Goal: Task Accomplishment & Management: Complete application form

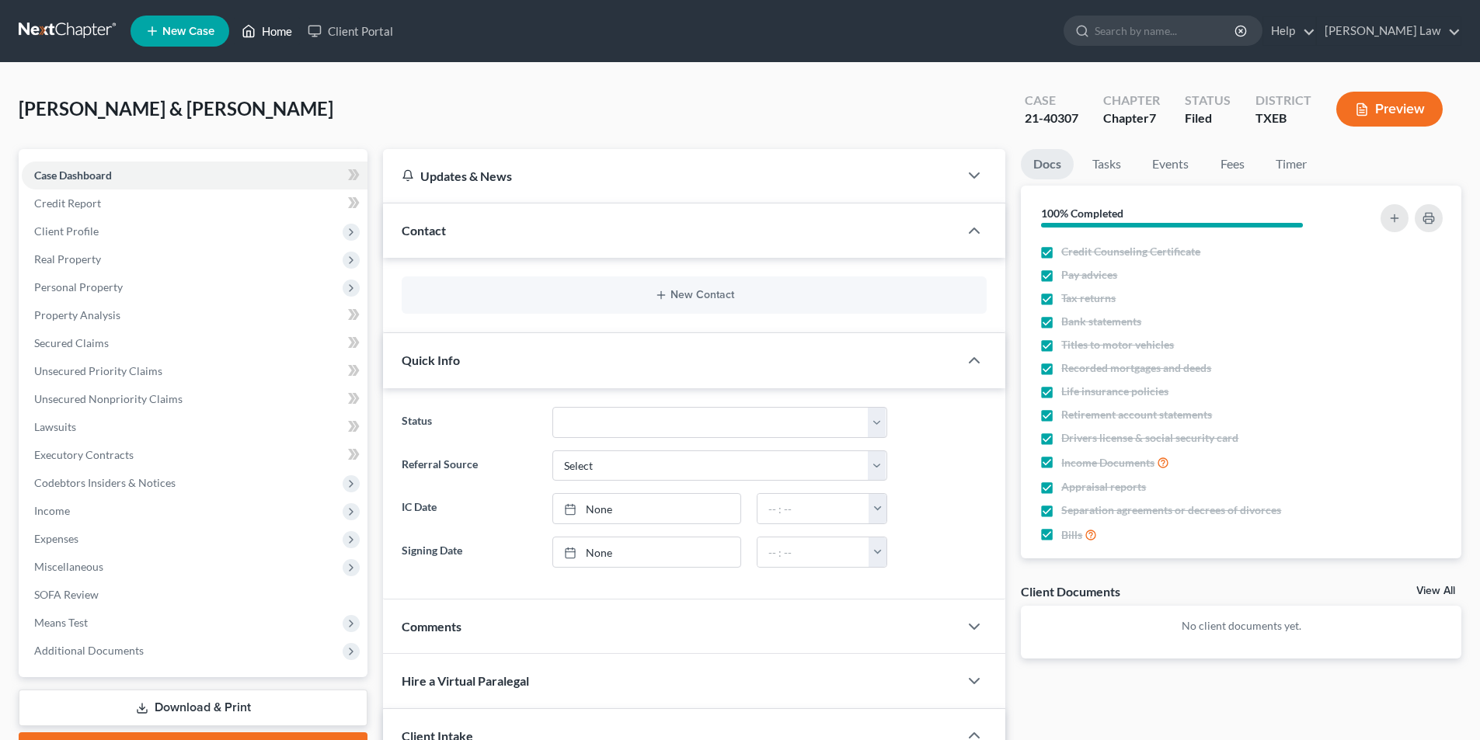
click at [275, 37] on link "Home" at bounding box center [267, 31] width 66 height 28
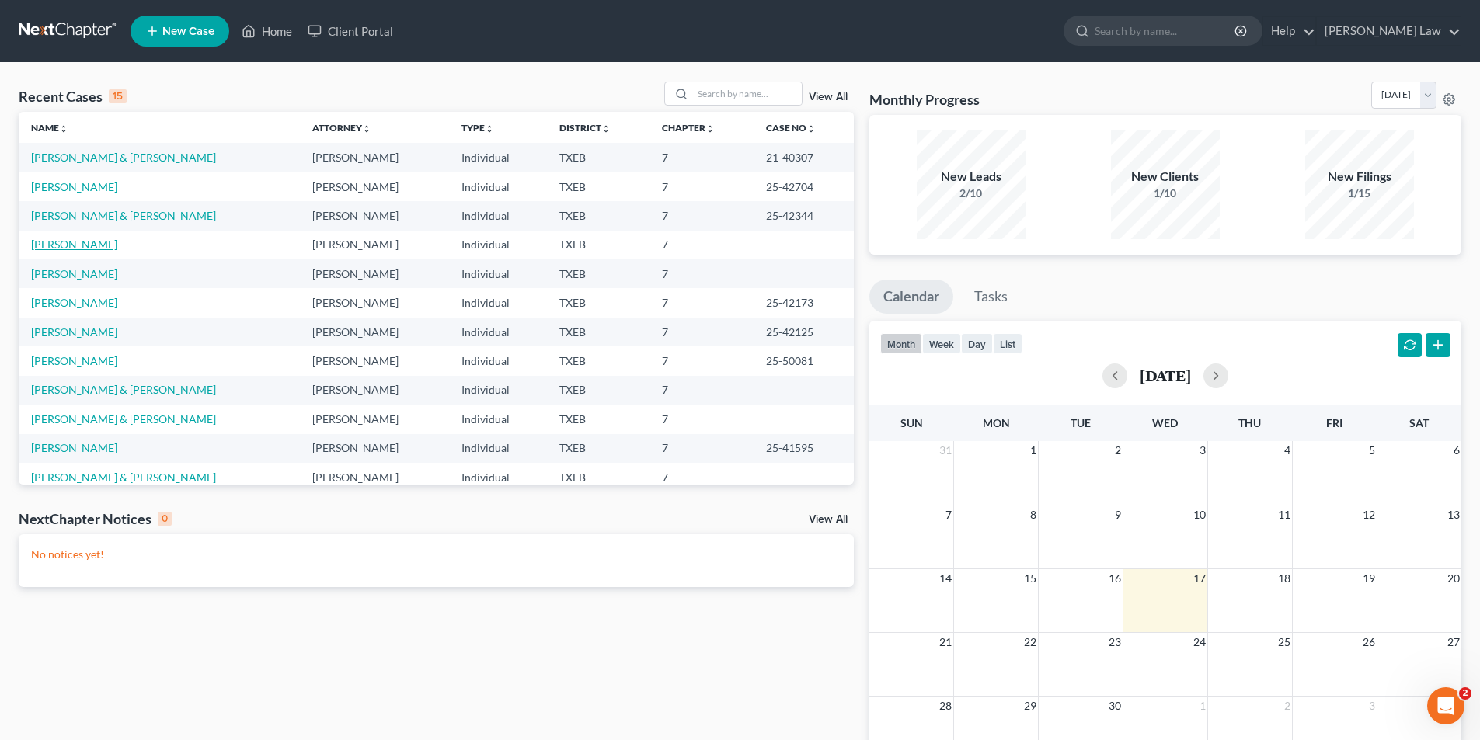
click at [90, 244] on link "[PERSON_NAME]" at bounding box center [74, 244] width 86 height 13
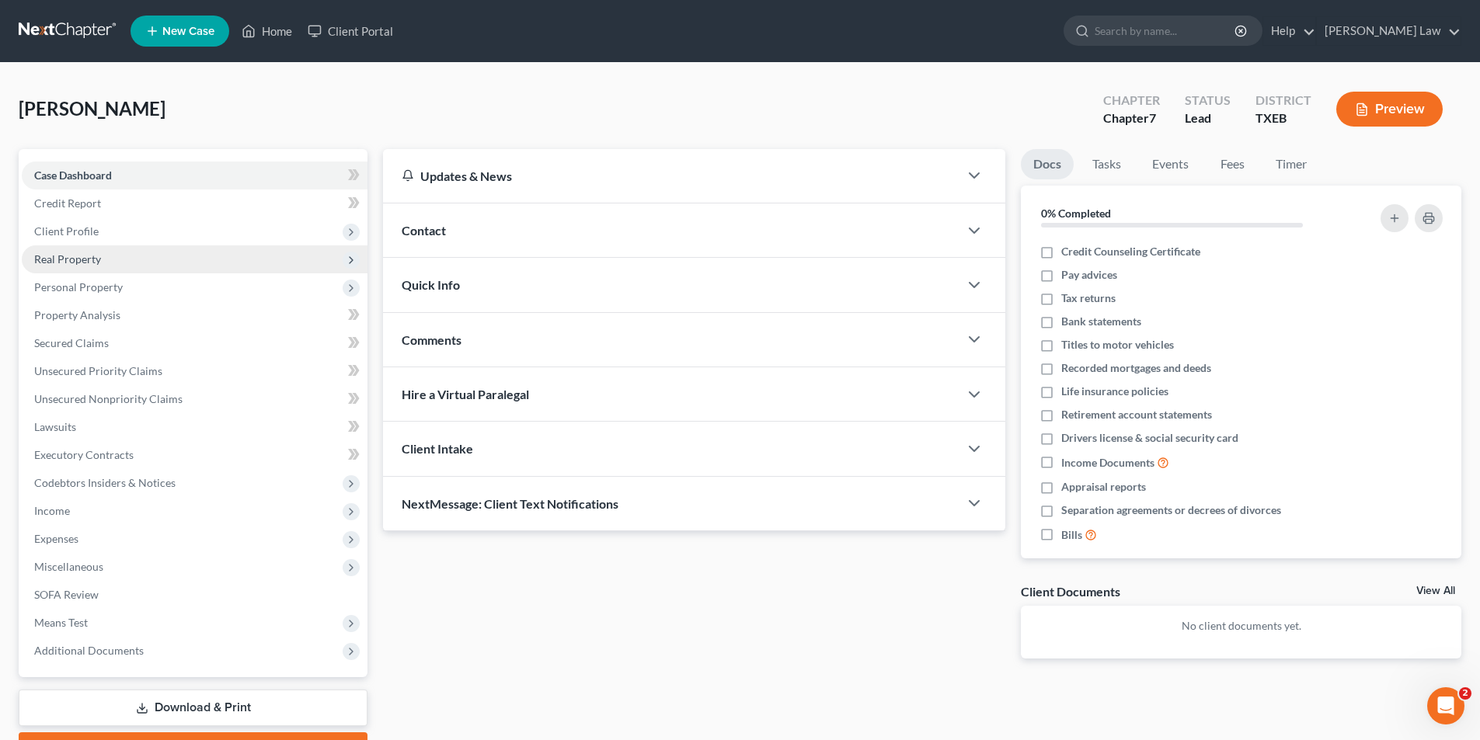
click at [65, 259] on span "Real Property" at bounding box center [67, 259] width 67 height 13
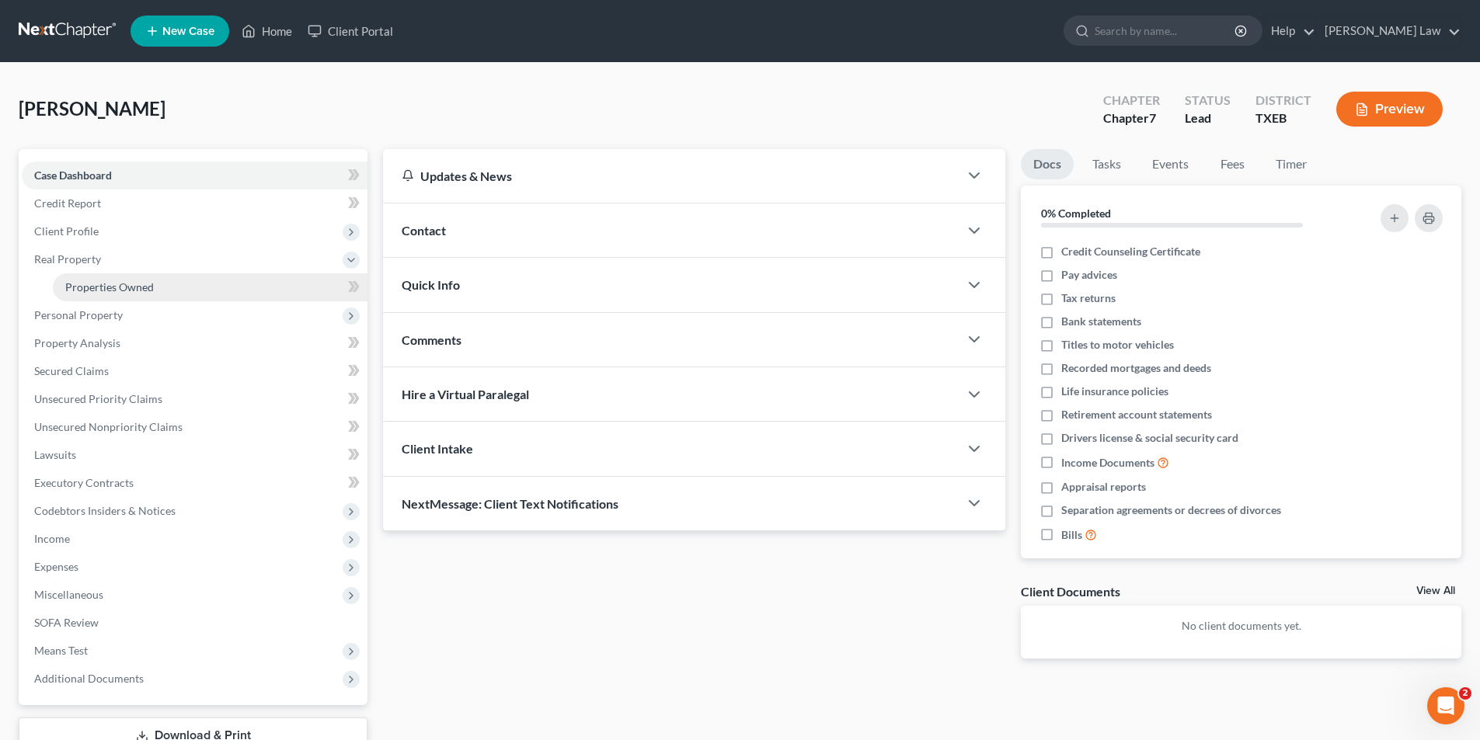
click at [74, 284] on span "Properties Owned" at bounding box center [109, 286] width 89 height 13
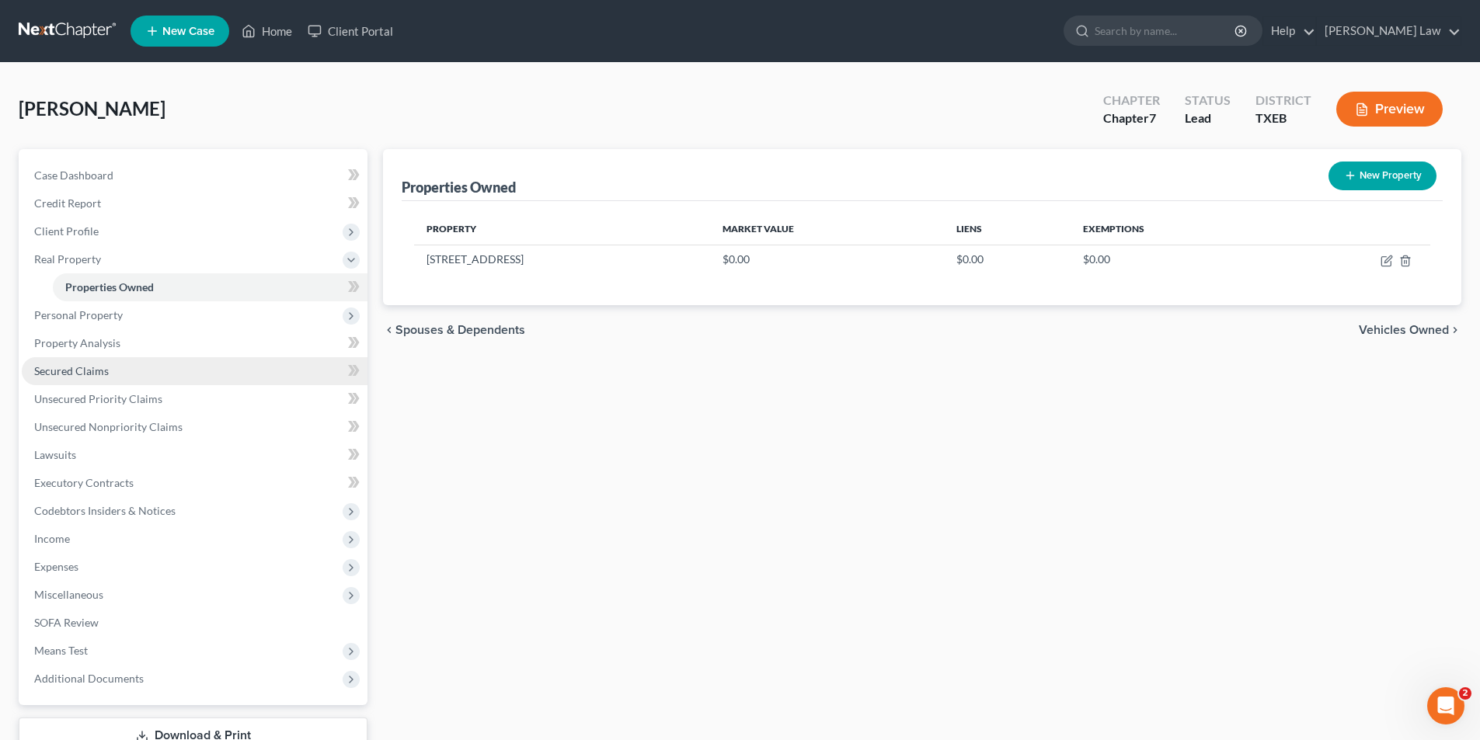
click at [72, 371] on span "Secured Claims" at bounding box center [71, 370] width 75 height 13
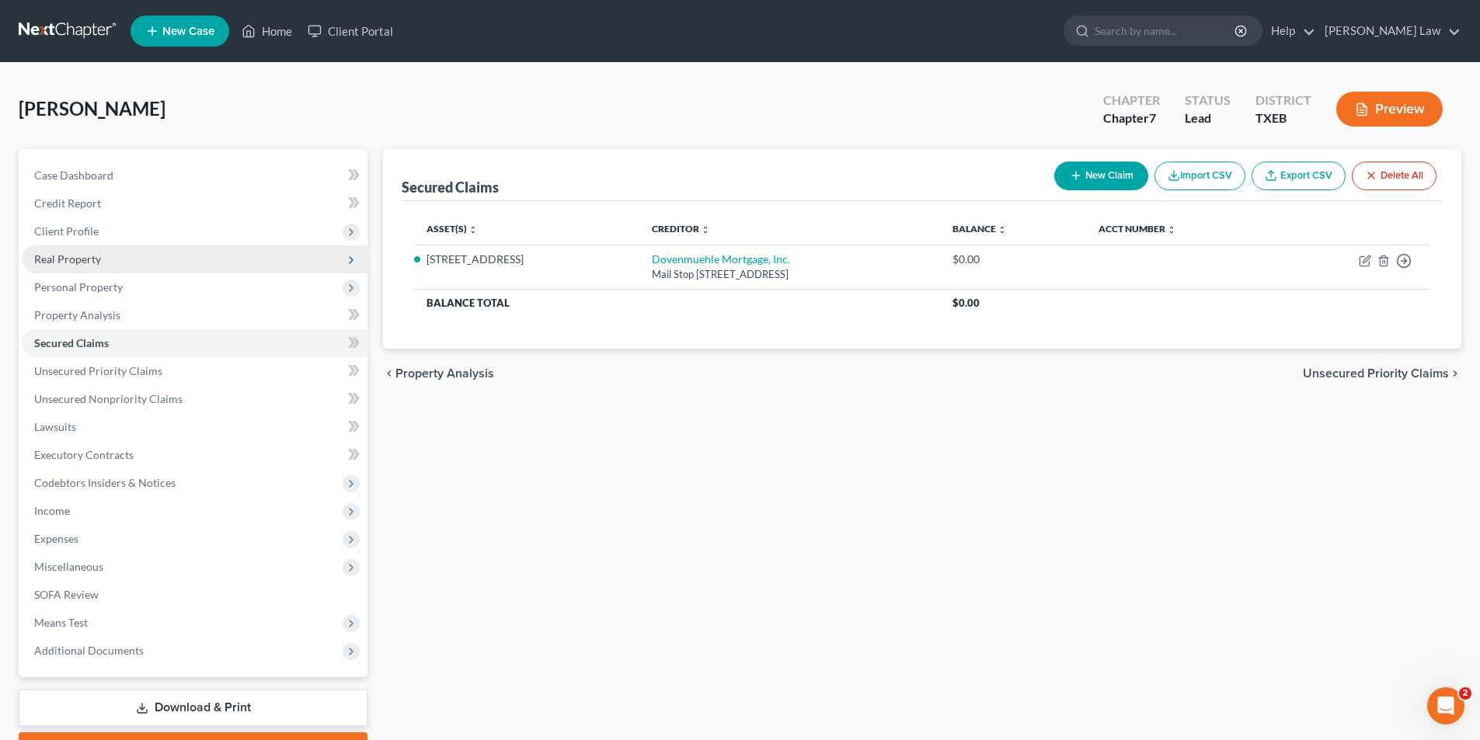
click at [74, 266] on span "Real Property" at bounding box center [195, 260] width 346 height 28
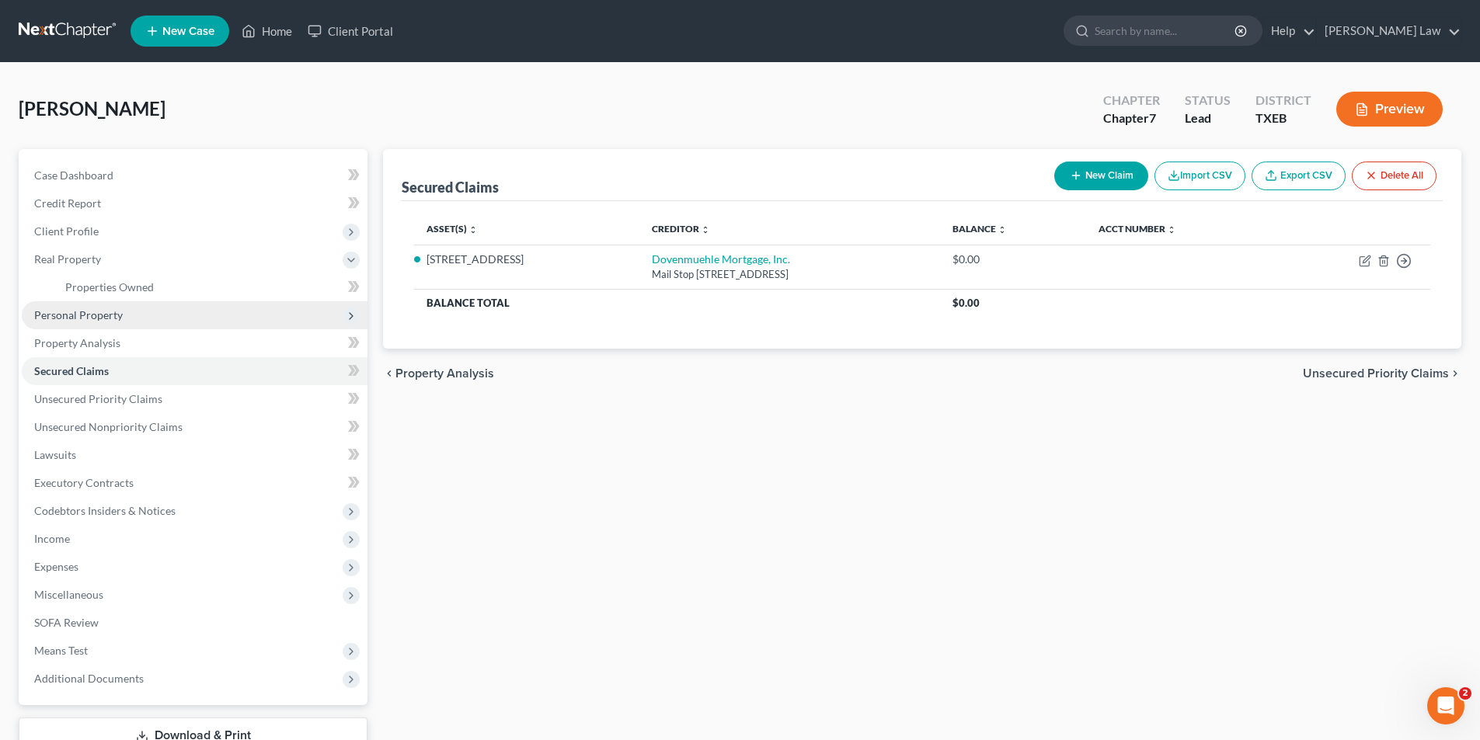
click at [80, 311] on span "Personal Property" at bounding box center [78, 314] width 89 height 13
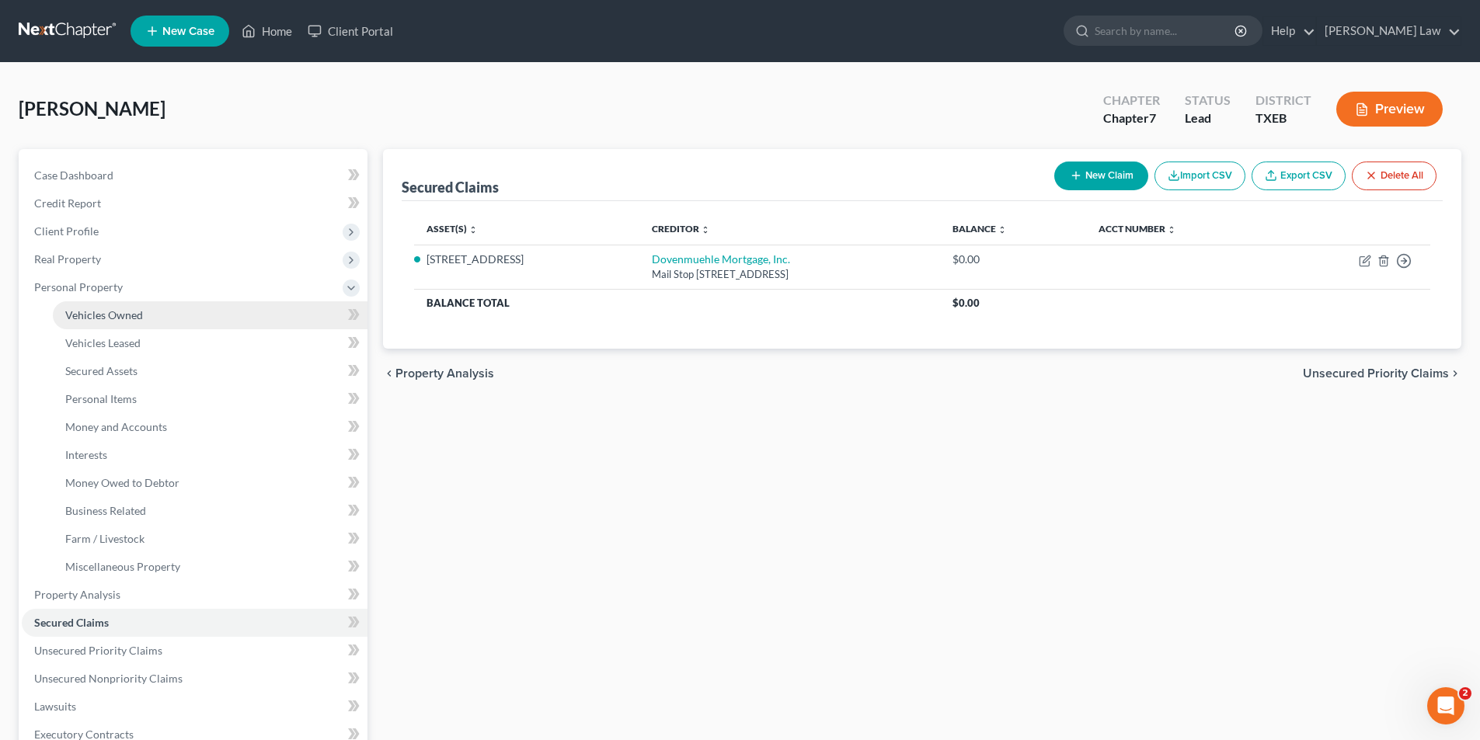
click at [91, 315] on span "Vehicles Owned" at bounding box center [104, 314] width 78 height 13
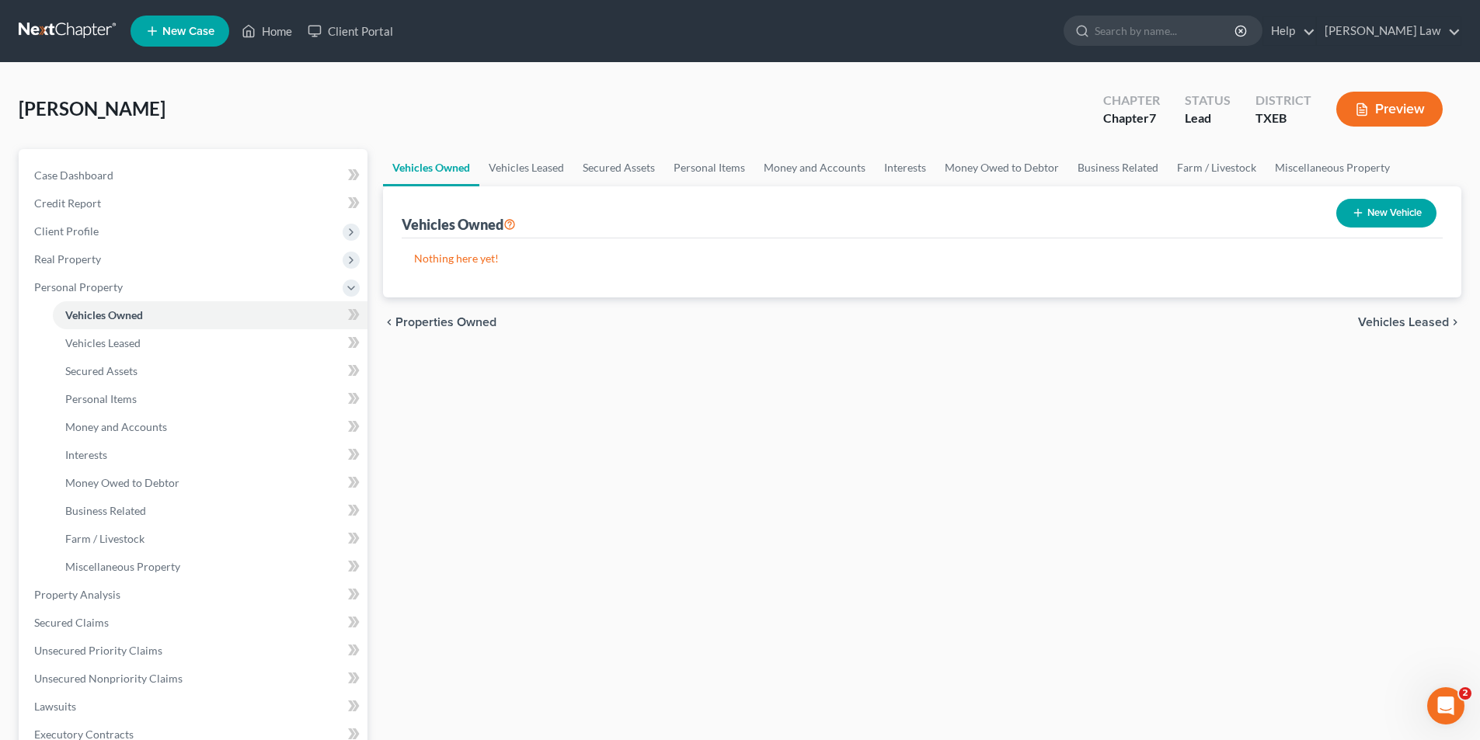
click at [1377, 216] on button "New Vehicle" at bounding box center [1386, 213] width 100 height 29
select select "0"
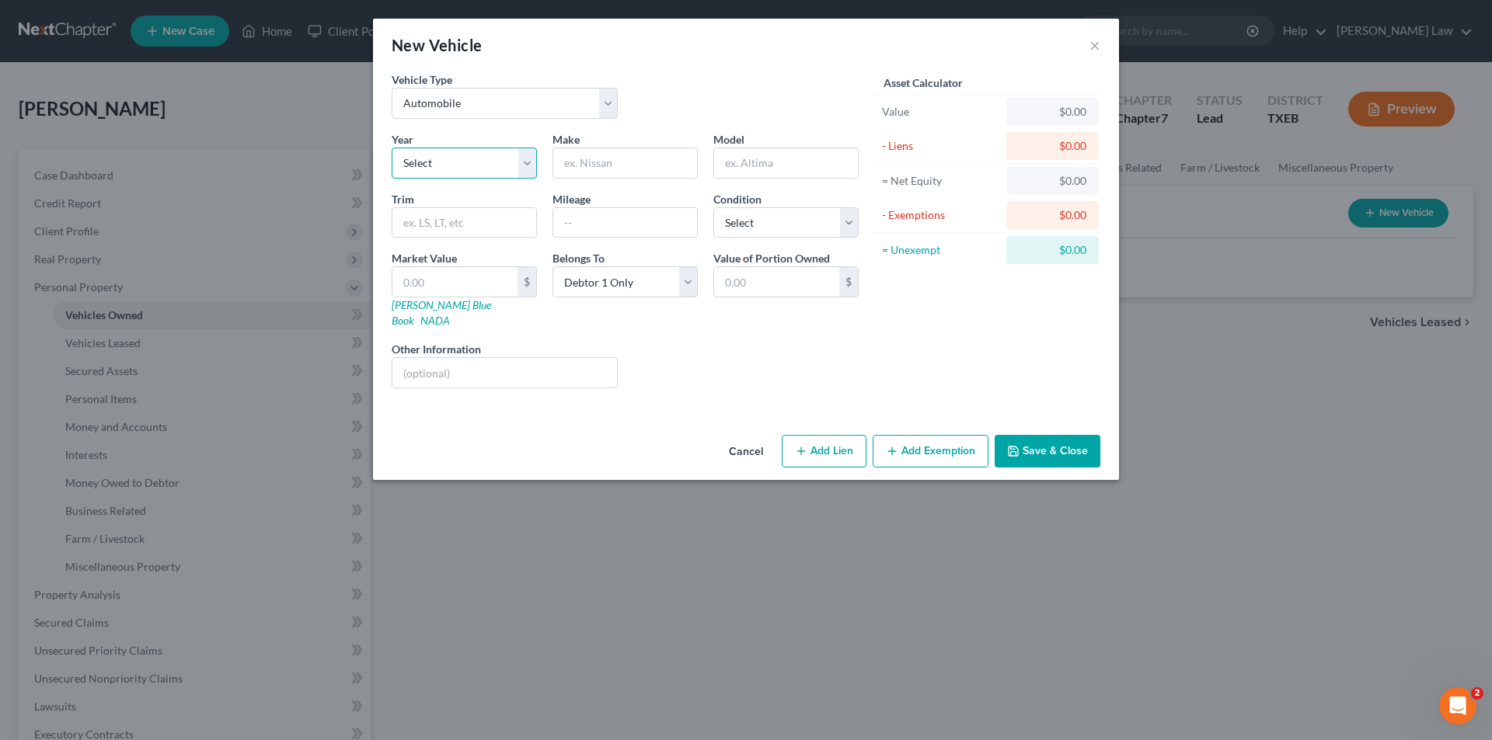
click at [461, 165] on select "Select 2026 2025 2024 2023 2022 2021 2020 2019 2018 2017 2016 2015 2014 2013 20…" at bounding box center [464, 163] width 145 height 31
select select "5"
click at [392, 148] on select "Select 2026 2025 2024 2023 2022 2021 2020 2019 2018 2017 2016 2015 2014 2013 20…" at bounding box center [464, 163] width 145 height 31
click at [583, 156] on input "text" at bounding box center [625, 163] width 144 height 30
type input "Honda"
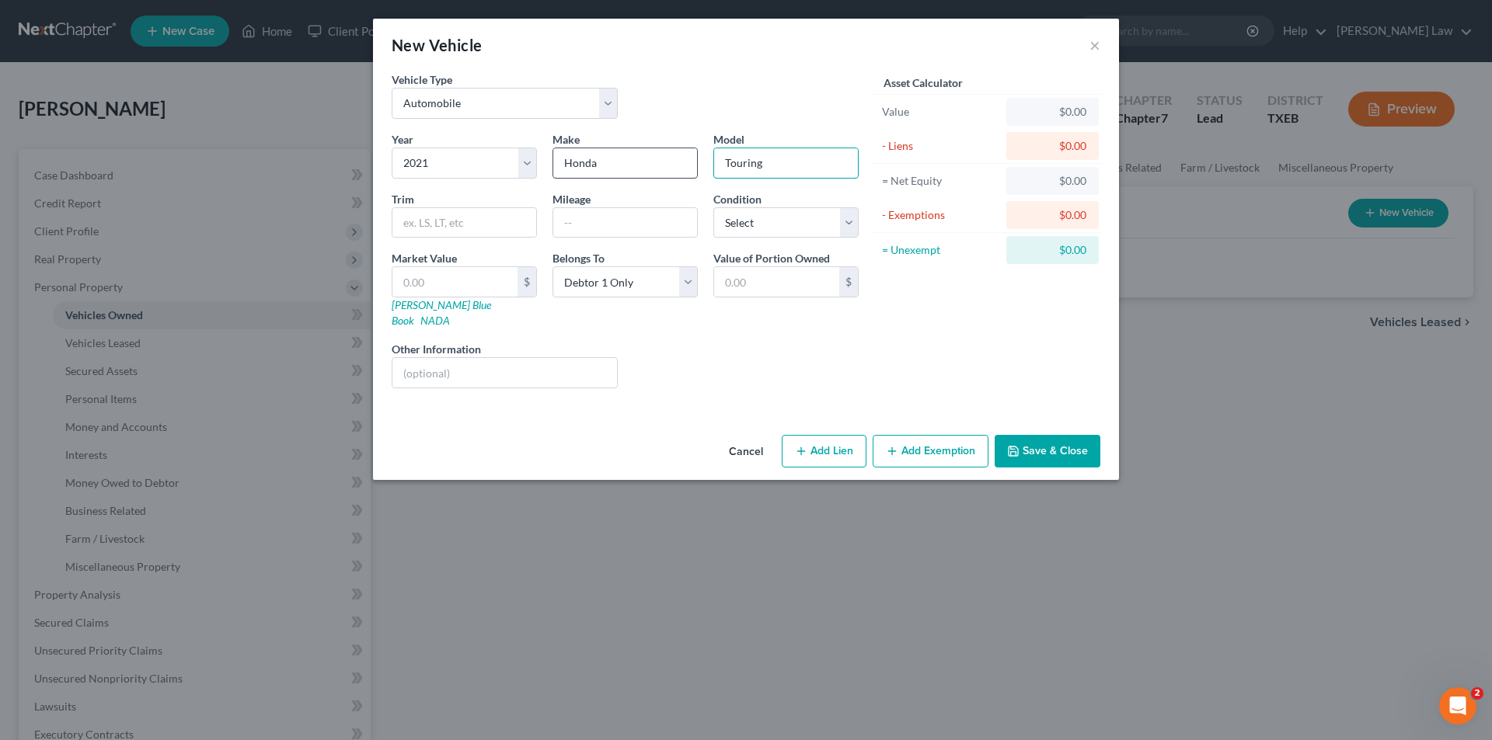
type input "Touring"
type input "31725"
click at [795, 229] on select "Select Excellent Very Good Good Fair Poor" at bounding box center [785, 222] width 145 height 31
select select "1"
click at [713, 207] on select "Select Excellent Very Good Good Fair Poor" at bounding box center [785, 222] width 145 height 31
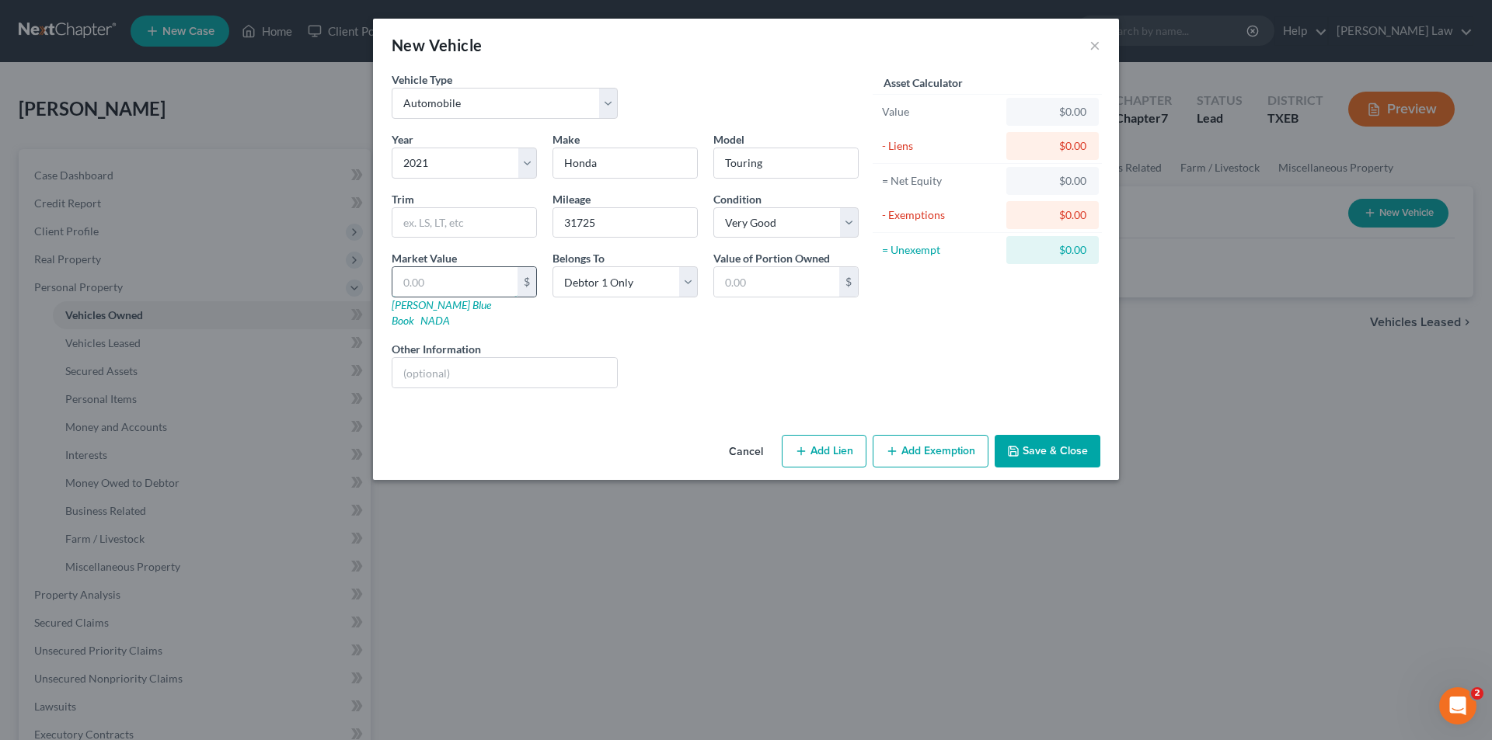
click at [437, 280] on input "text" at bounding box center [454, 282] width 125 height 30
type input "3"
type input "3.00"
type input "31"
type input "31.00"
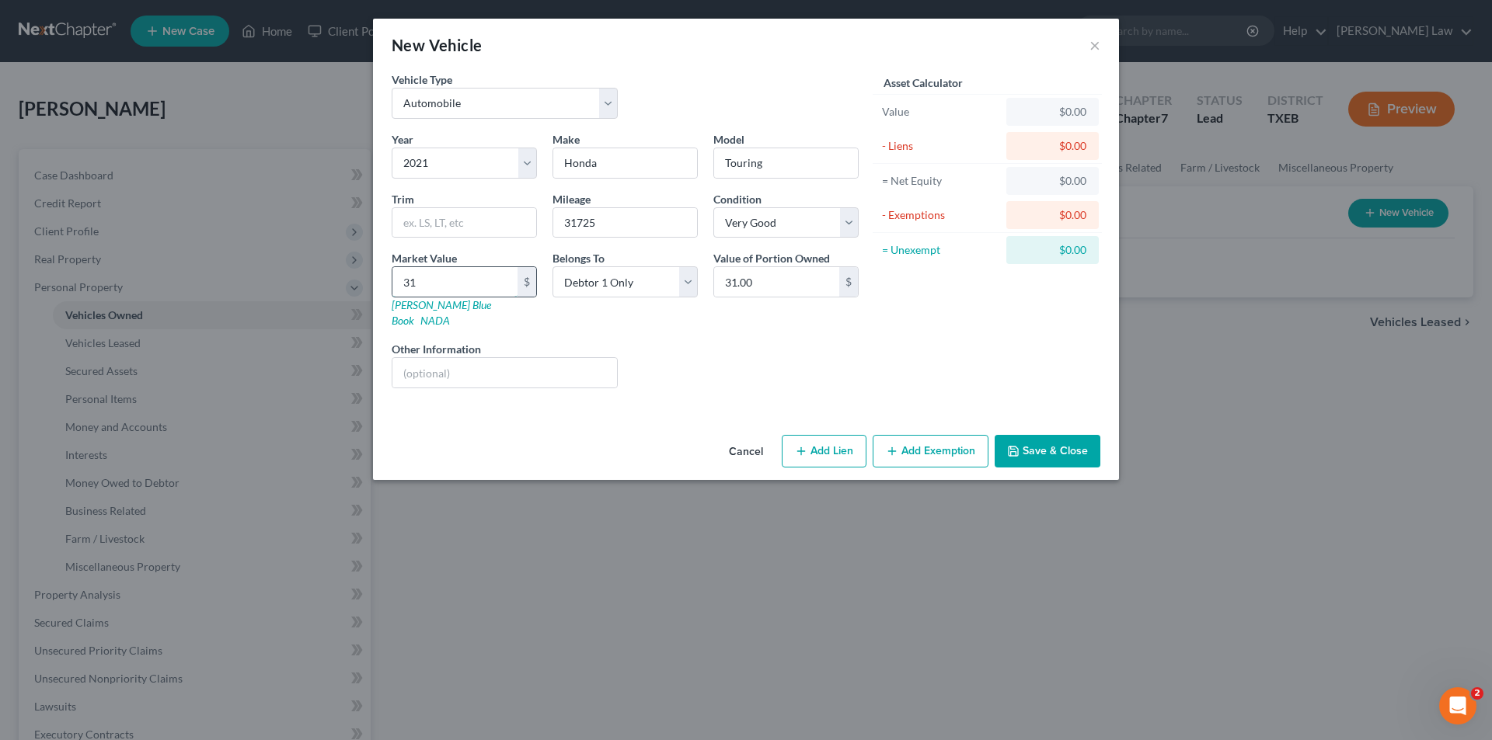
type input "317"
type input "317.00"
type input "3172"
type input "3,172.00"
type input "3,1725"
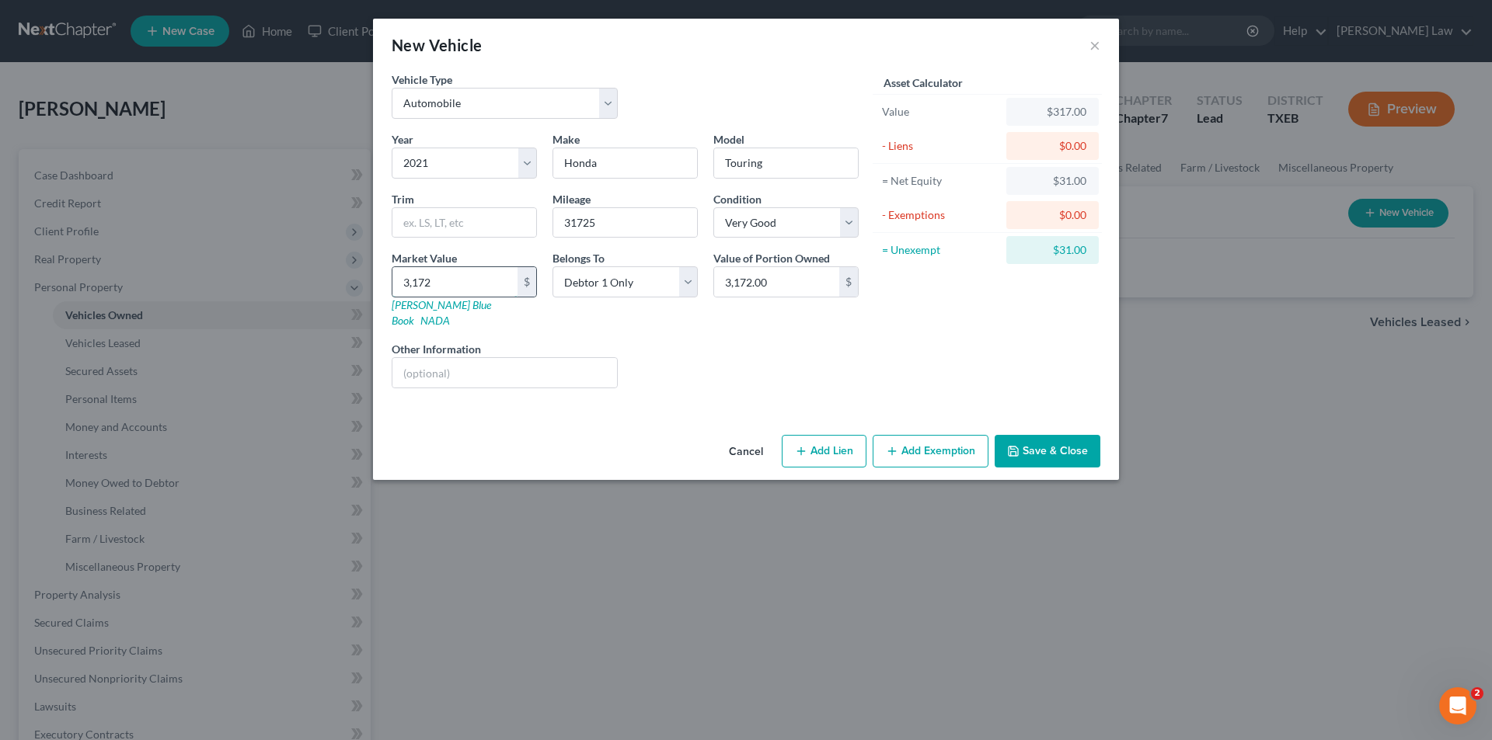
type input "31,725.00"
click at [896, 443] on button "Add Exemption" at bounding box center [931, 451] width 116 height 33
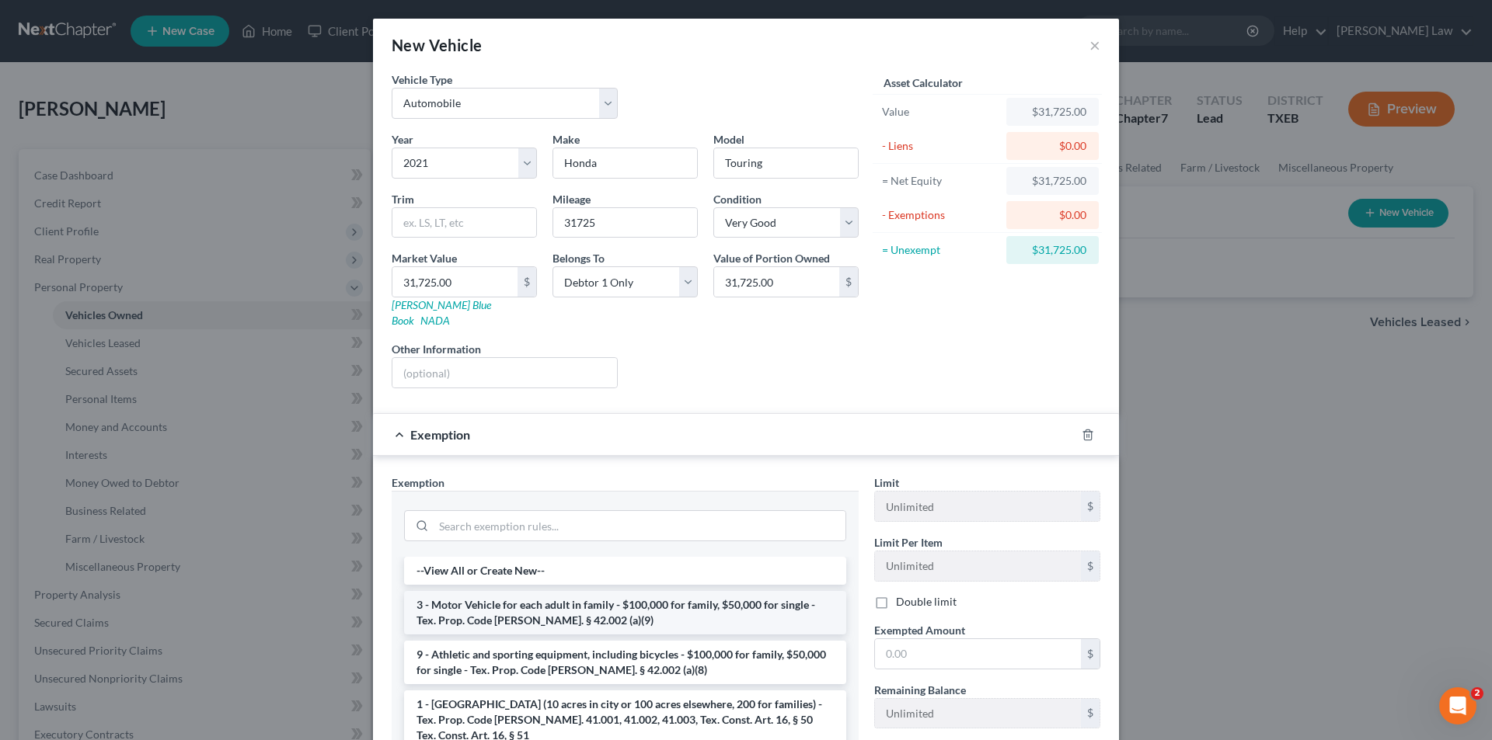
click at [529, 601] on li "3 - Motor Vehicle for each adult in family - $100,000 for family, $50,000 for s…" at bounding box center [625, 613] width 442 height 44
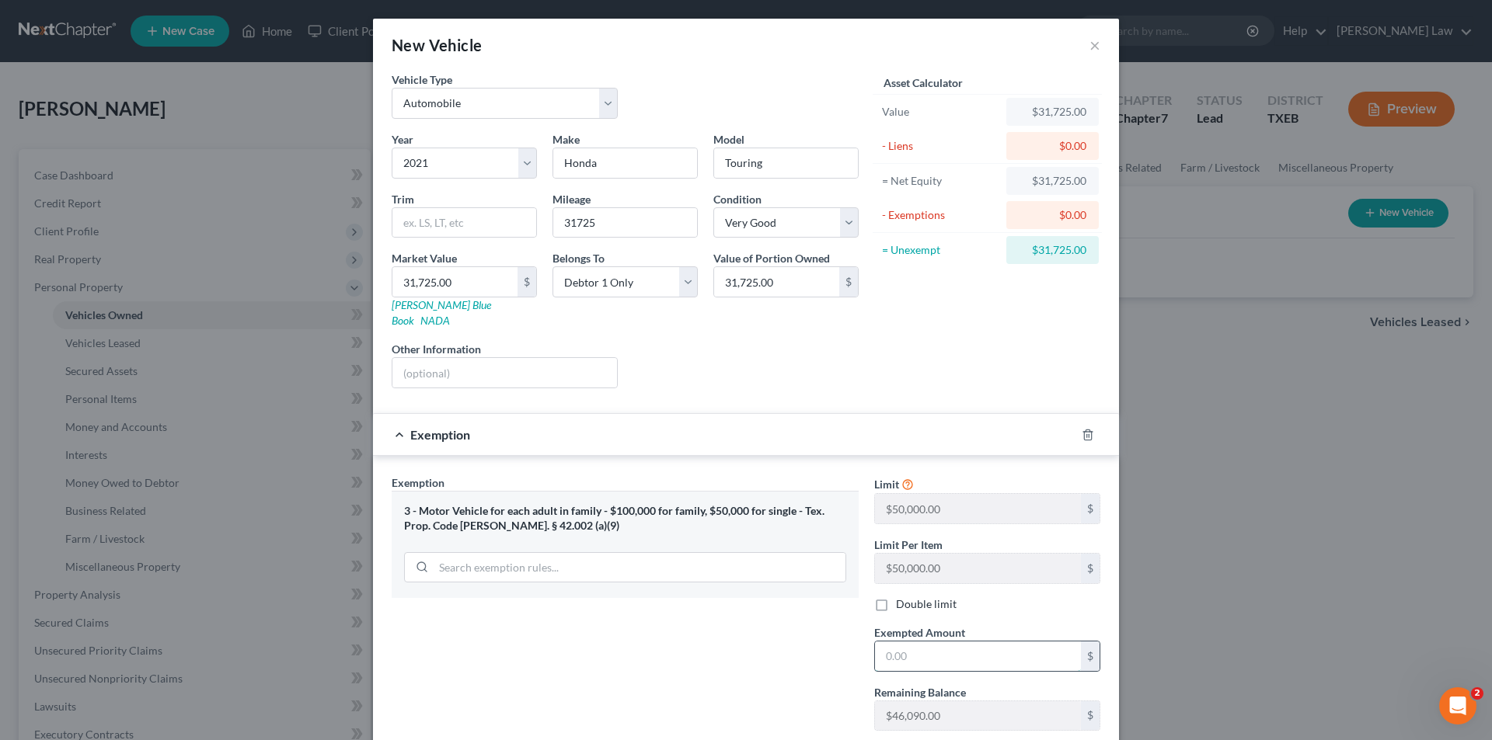
click at [956, 642] on input "text" at bounding box center [978, 657] width 206 height 30
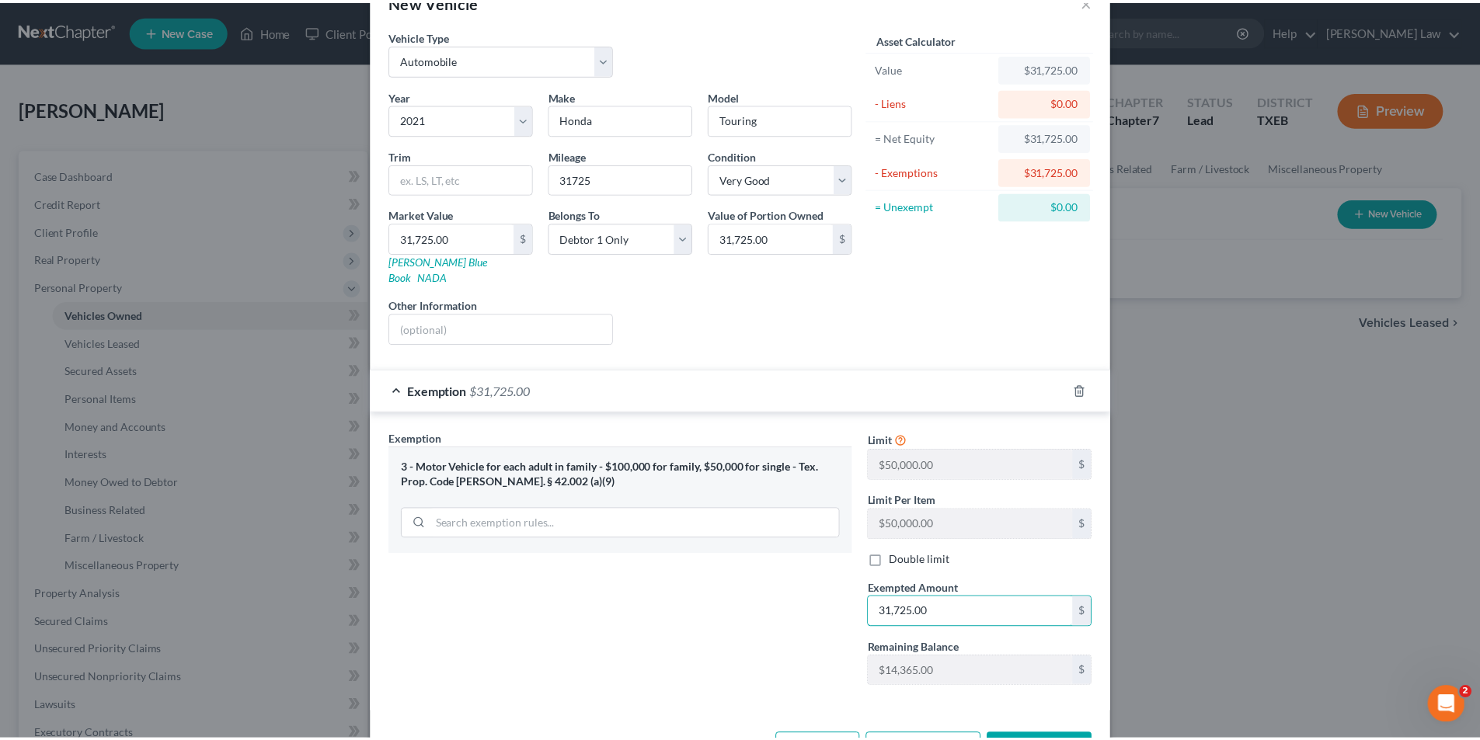
scroll to position [86, 0]
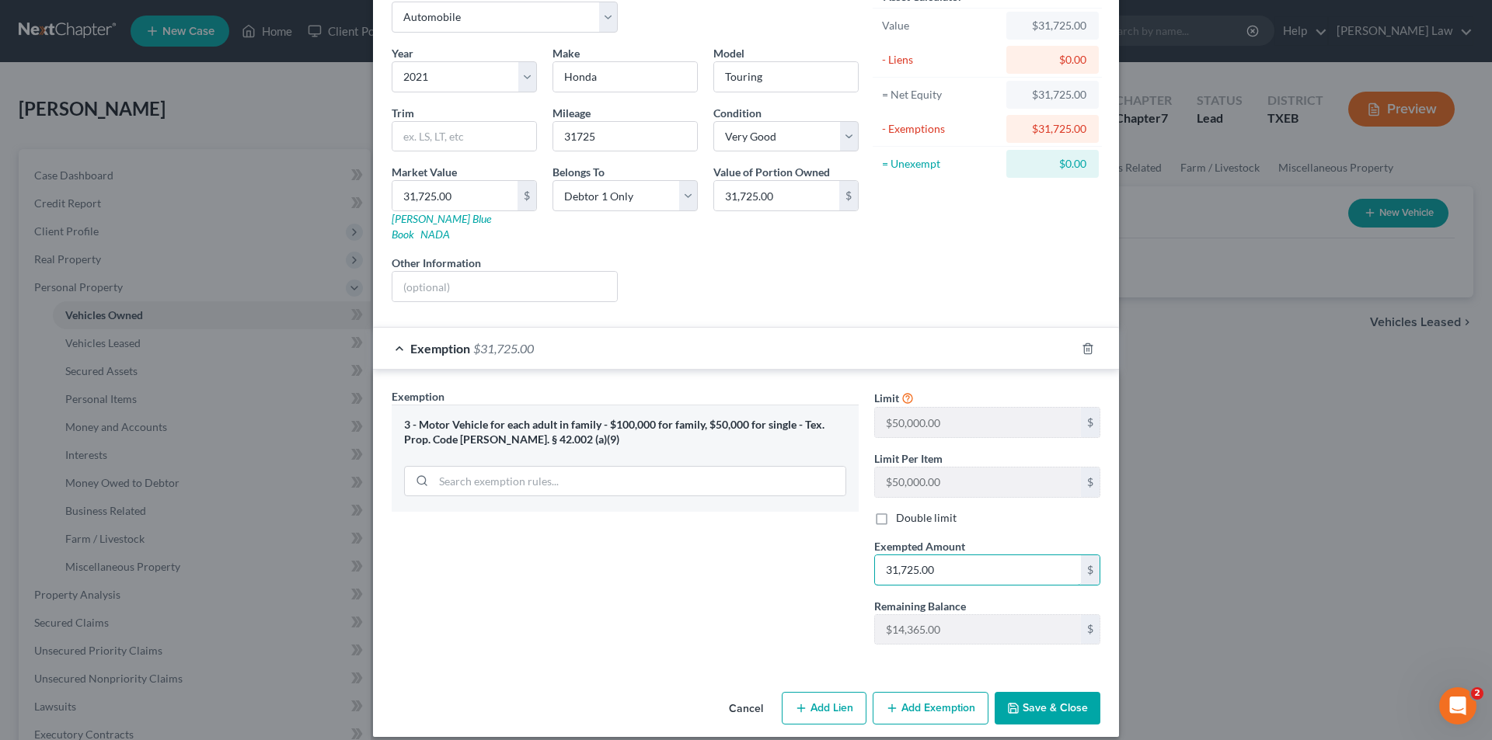
type input "31,725.00"
click at [1007, 702] on icon "button" at bounding box center [1013, 708] width 12 height 12
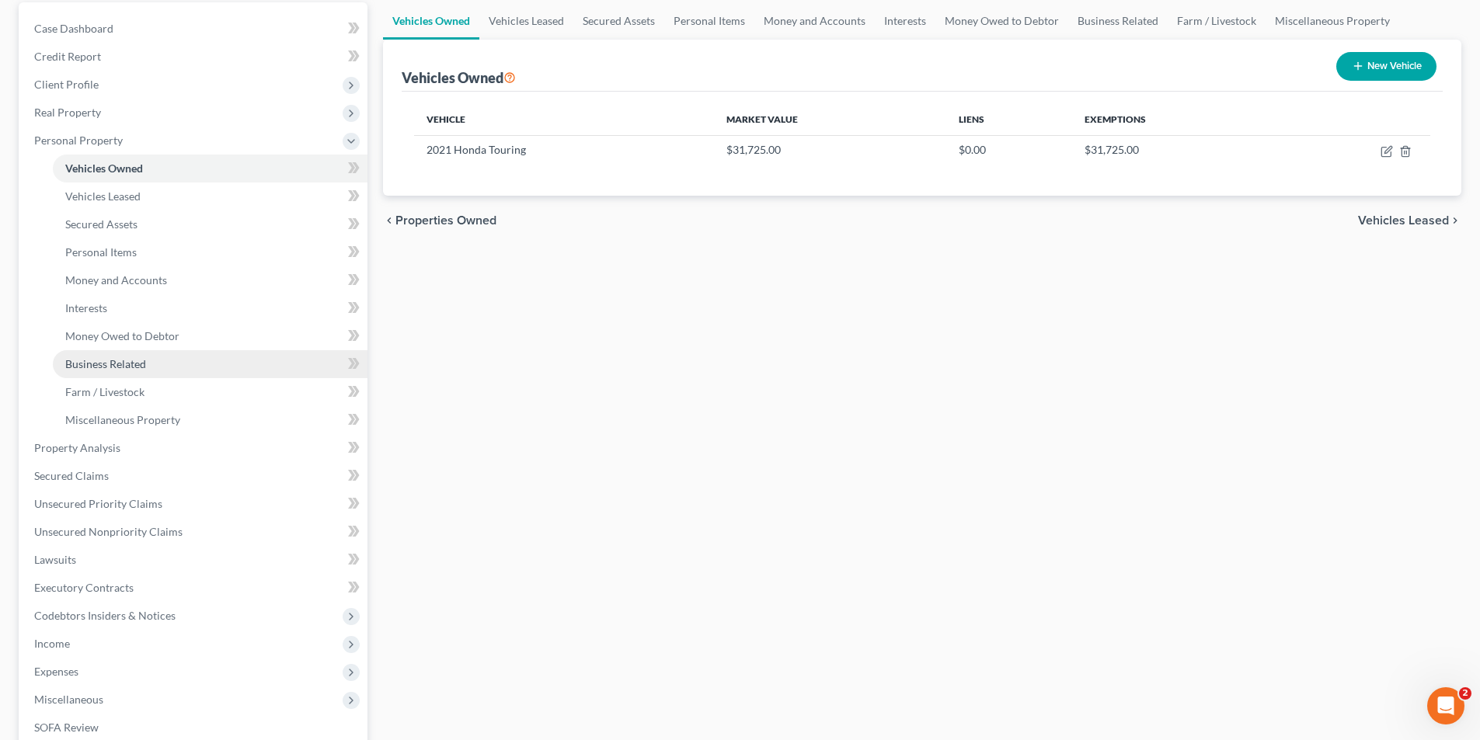
scroll to position [0, 0]
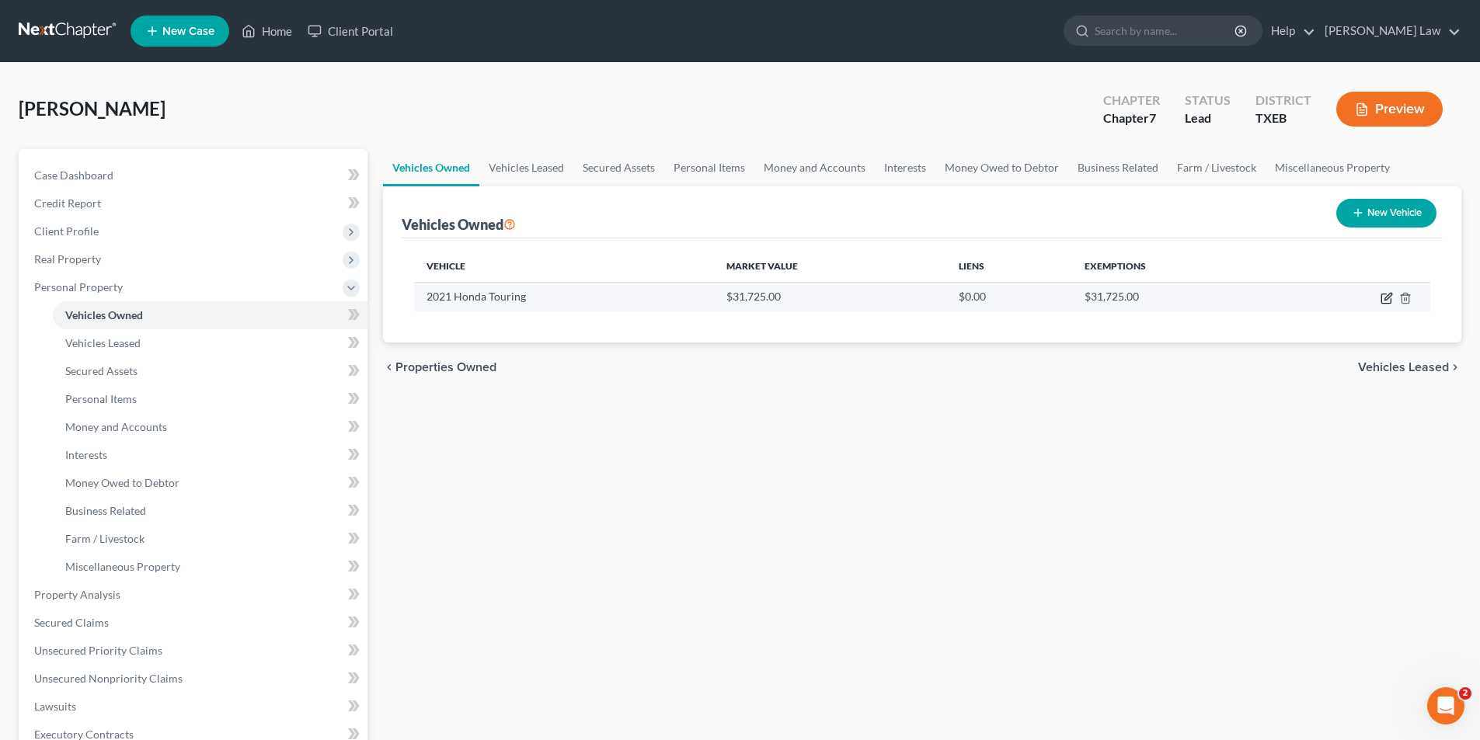
click at [1385, 300] on icon "button" at bounding box center [1388, 296] width 7 height 7
select select "0"
select select "5"
select select "1"
select select "0"
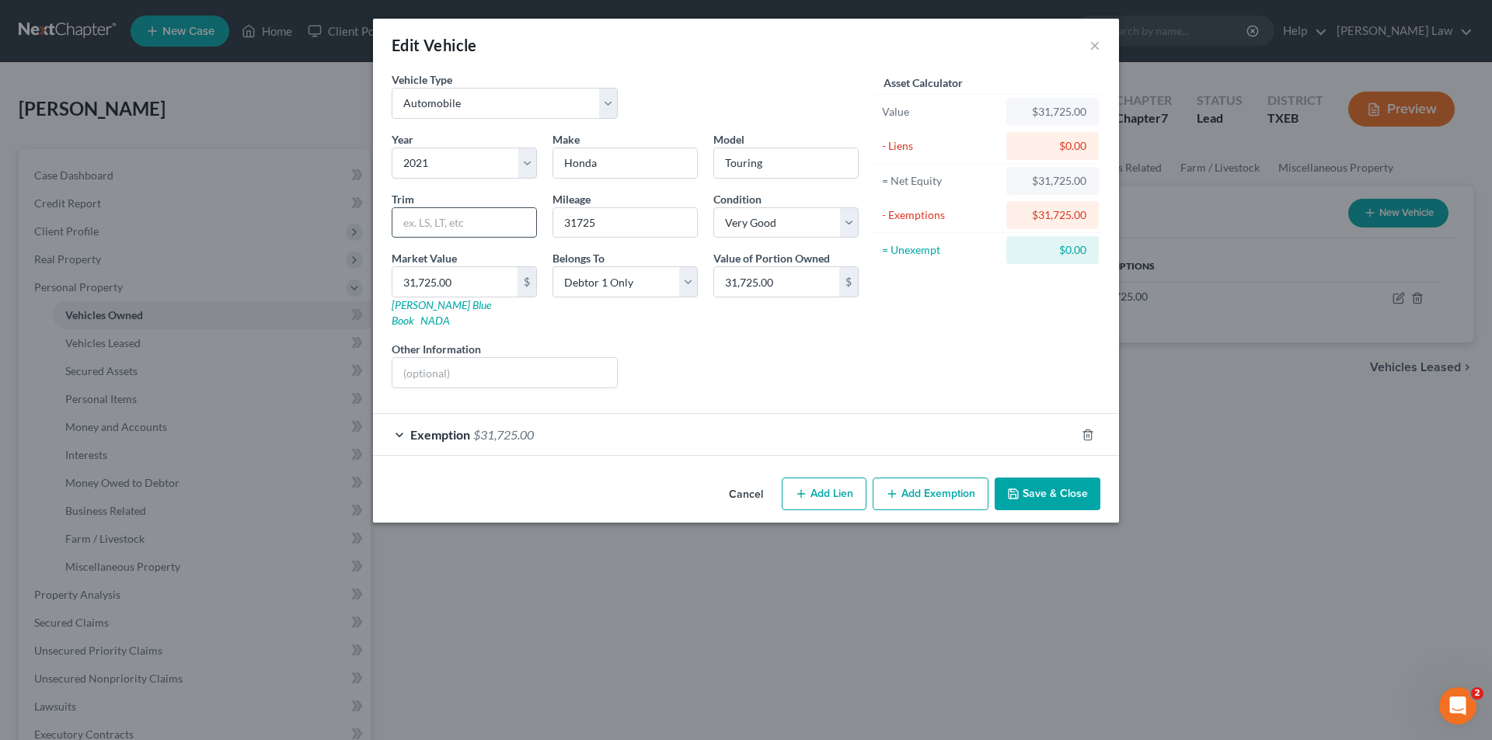
click at [444, 228] on input "text" at bounding box center [464, 223] width 144 height 30
click at [606, 586] on div "Edit Vehicle × Vehicle Type Select Automobile Truck Trailer Watercraft Aircraft…" at bounding box center [746, 370] width 1492 height 740
click at [1025, 484] on button "Save & Close" at bounding box center [1047, 494] width 106 height 33
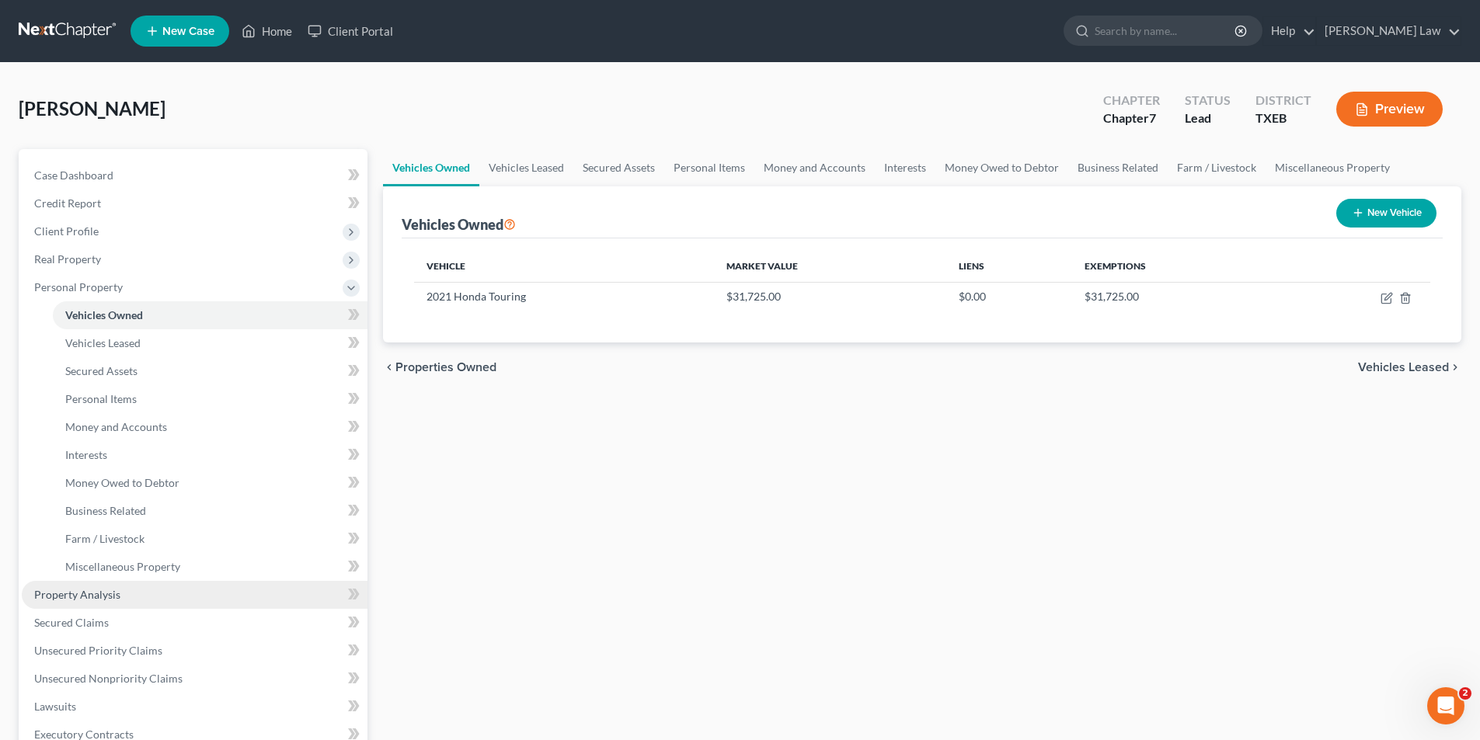
scroll to position [155, 0]
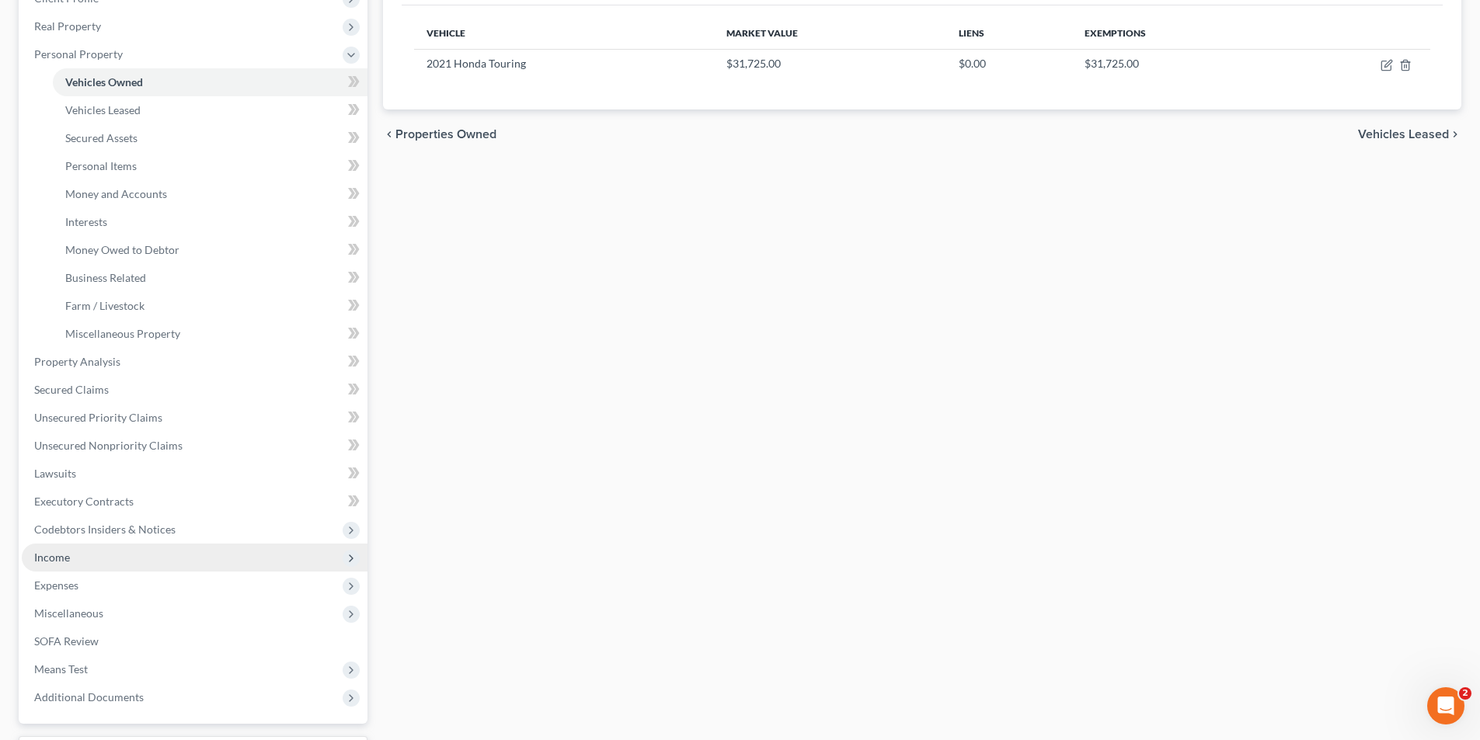
click at [55, 557] on span "Income" at bounding box center [52, 557] width 36 height 13
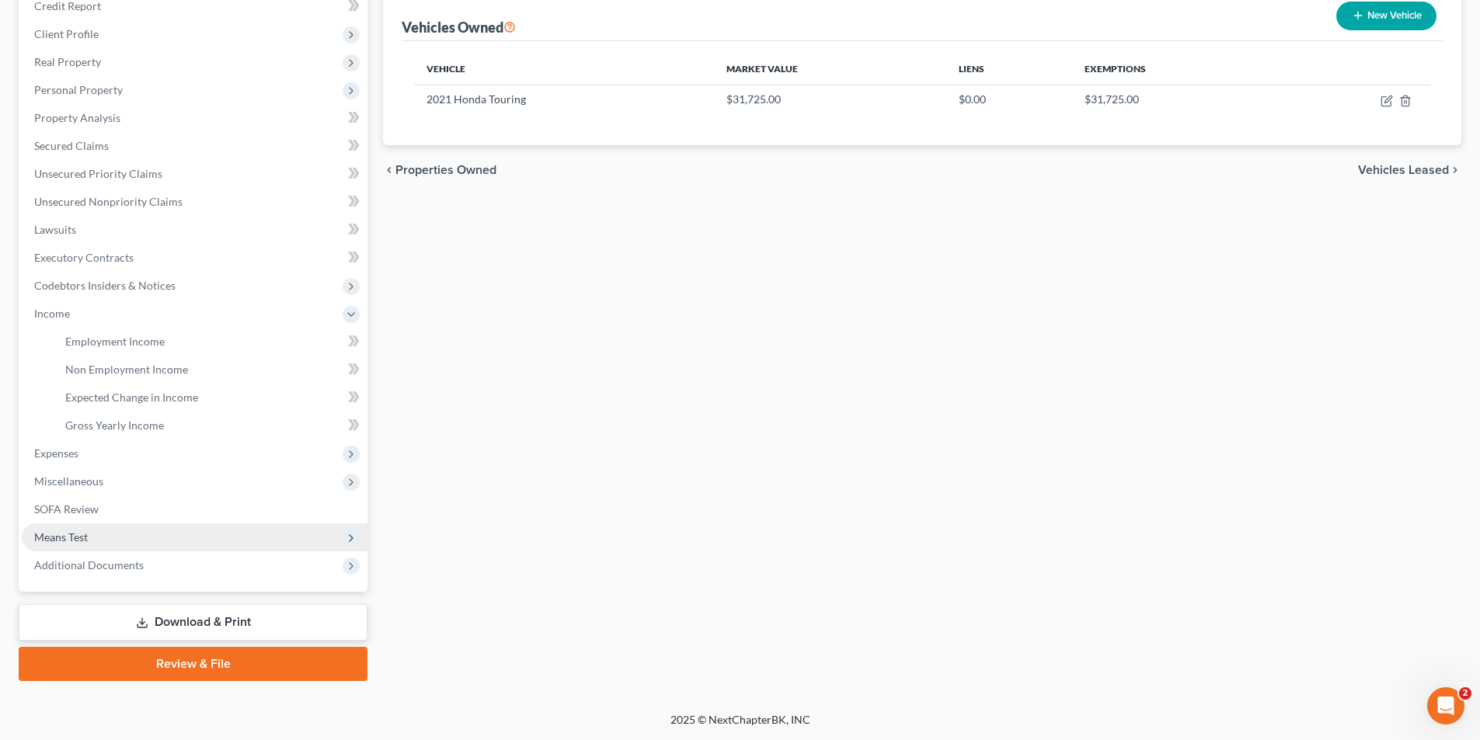
scroll to position [197, 0]
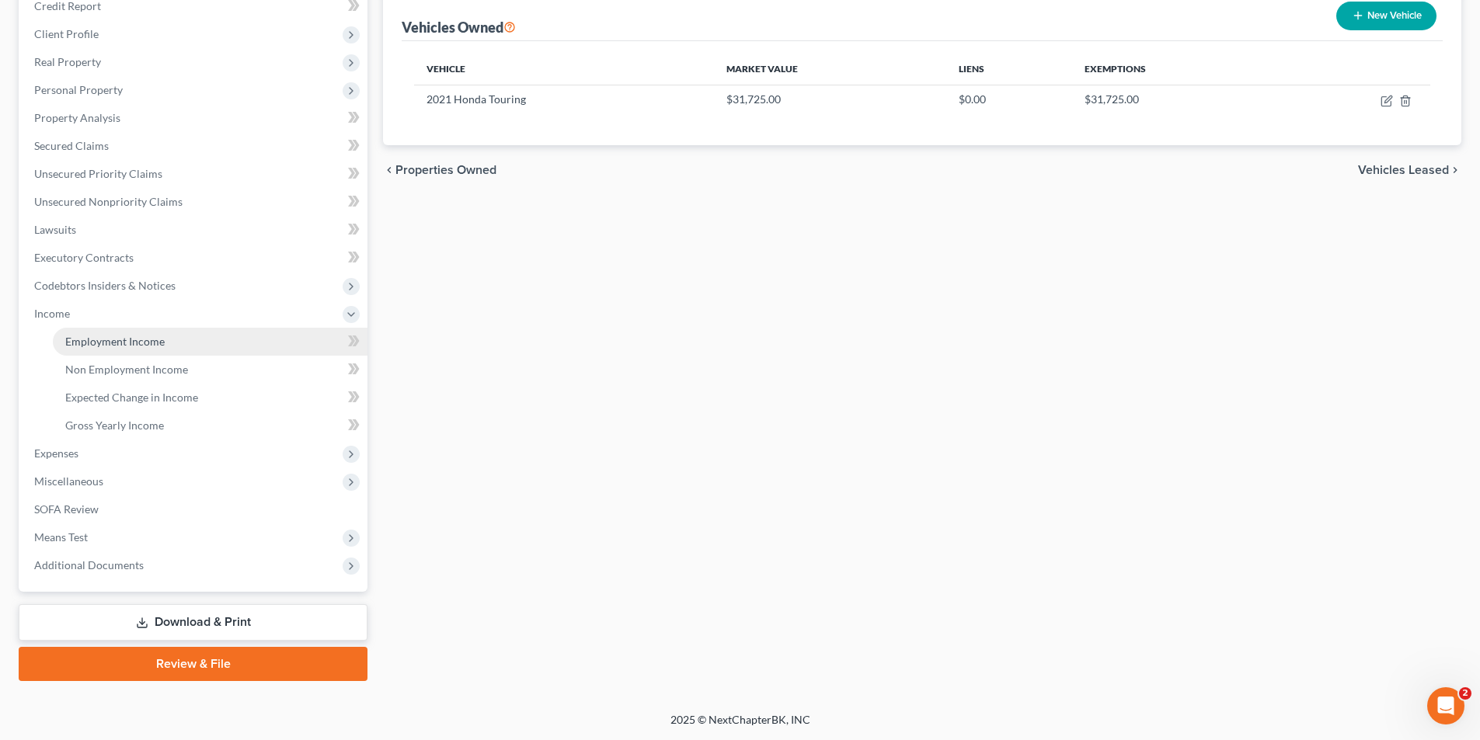
click at [99, 347] on span "Employment Income" at bounding box center [114, 341] width 99 height 13
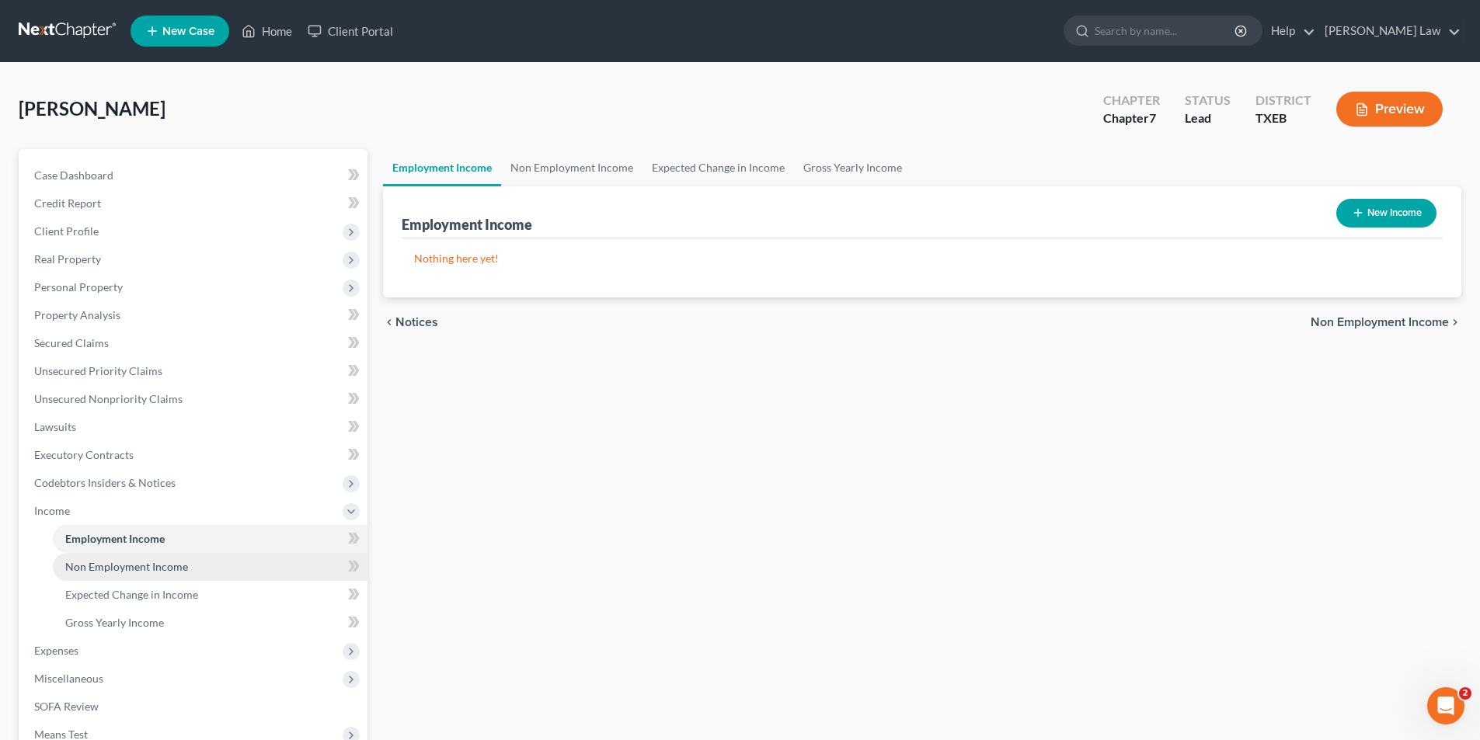
click at [110, 569] on span "Non Employment Income" at bounding box center [126, 566] width 123 height 13
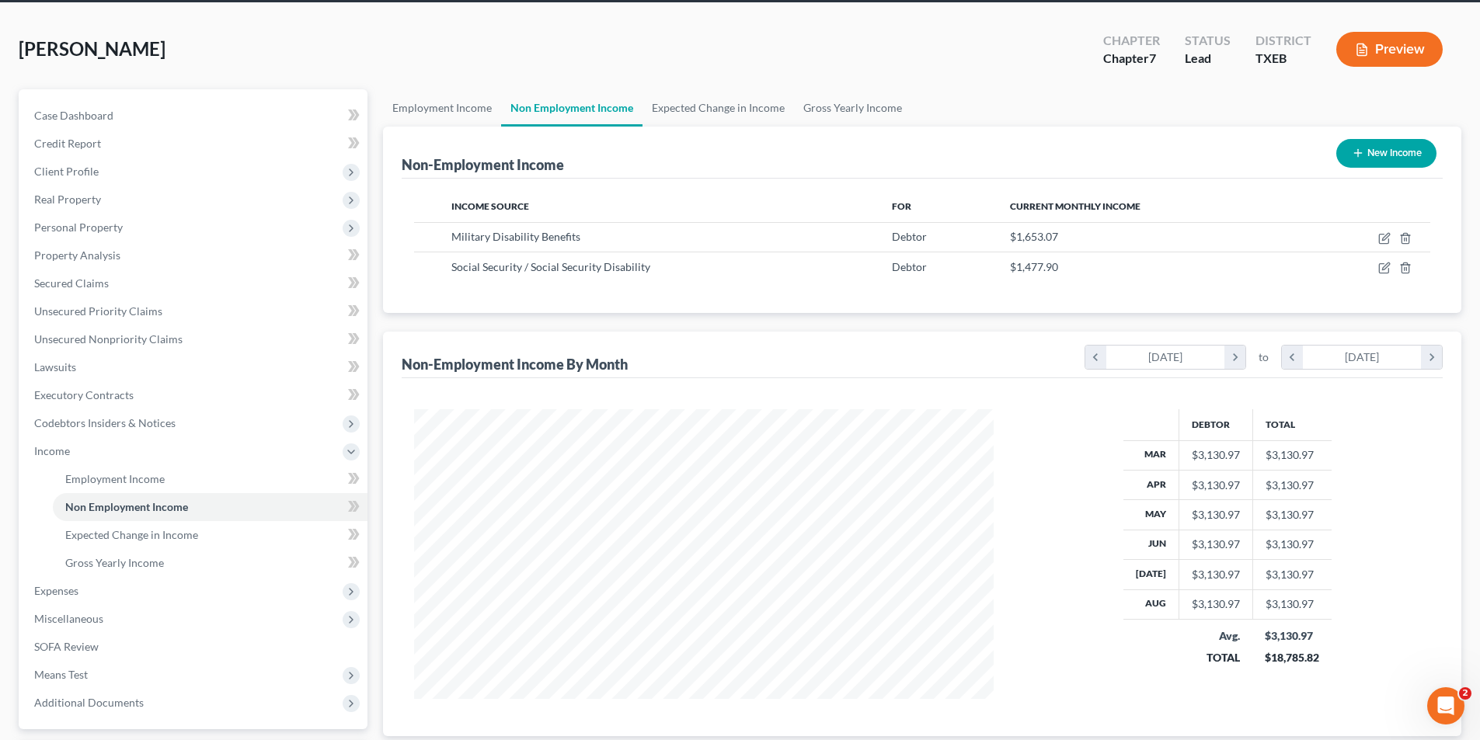
scroll to position [197, 0]
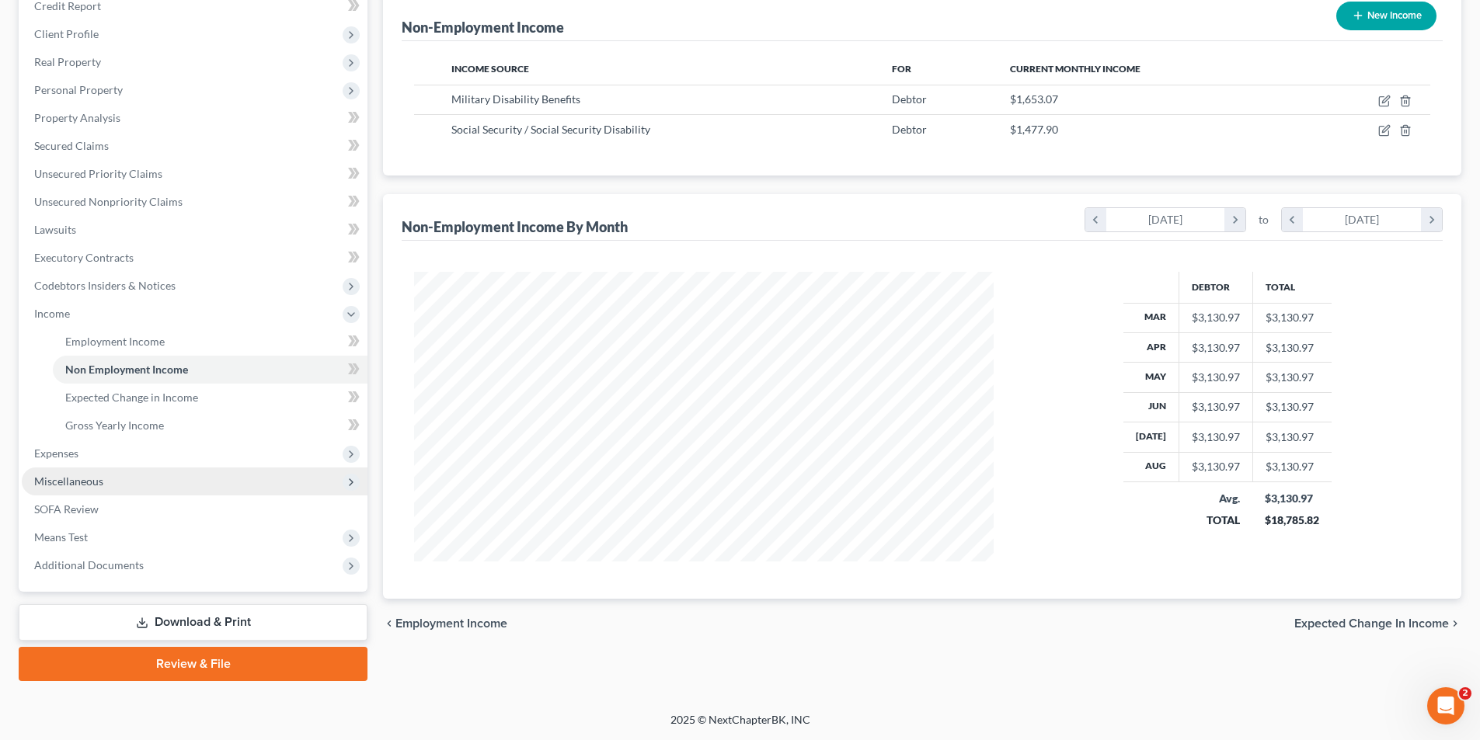
click at [77, 486] on span "Miscellaneous" at bounding box center [68, 481] width 69 height 13
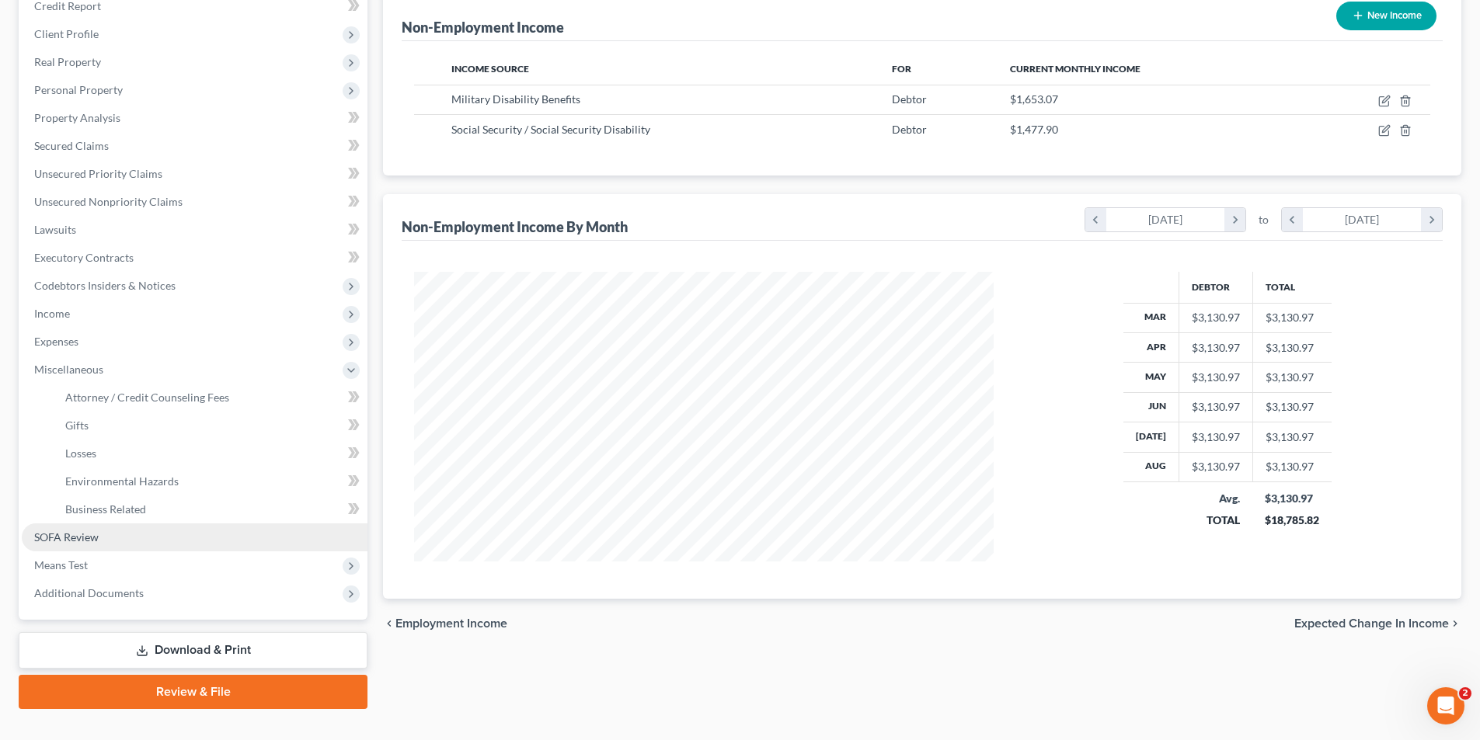
click at [67, 540] on span "SOFA Review" at bounding box center [66, 537] width 64 height 13
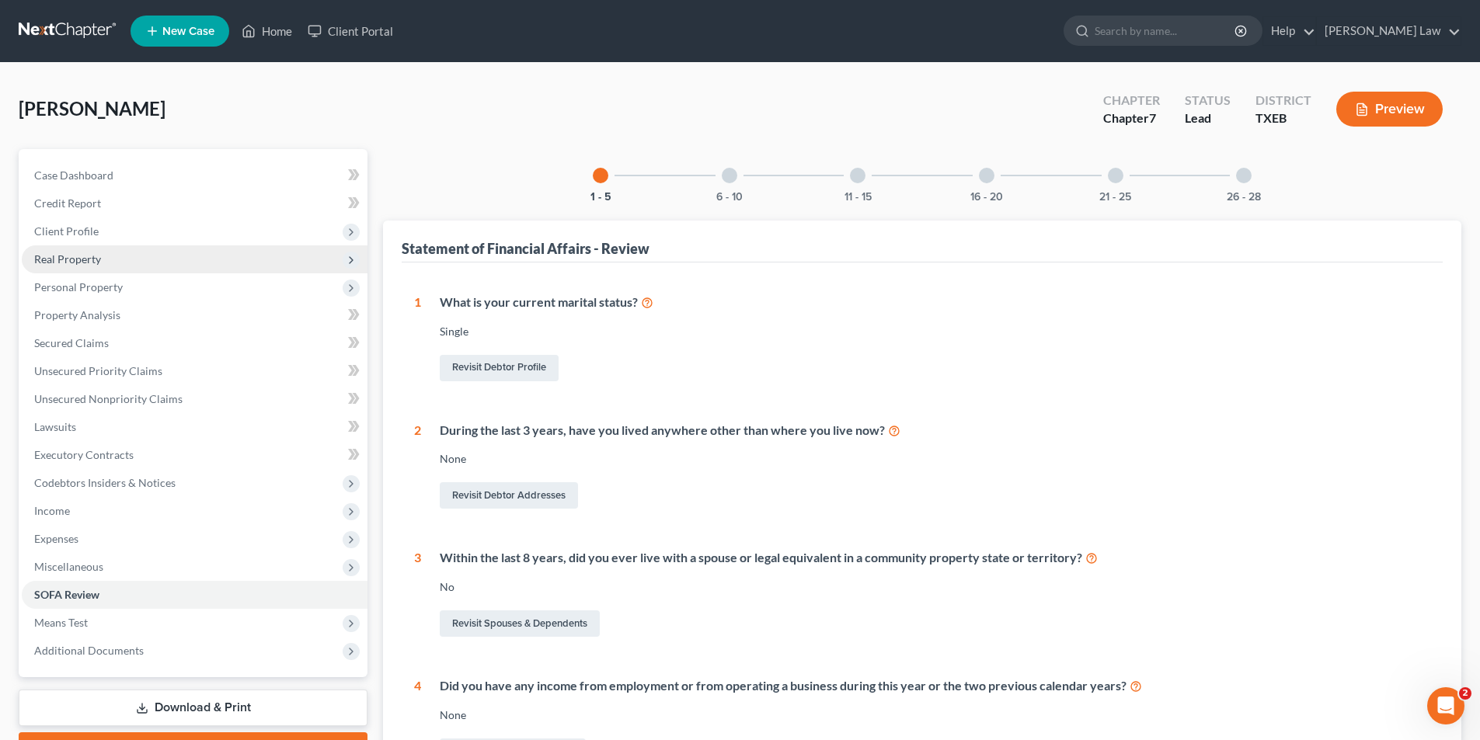
click at [66, 258] on span "Real Property" at bounding box center [67, 259] width 67 height 13
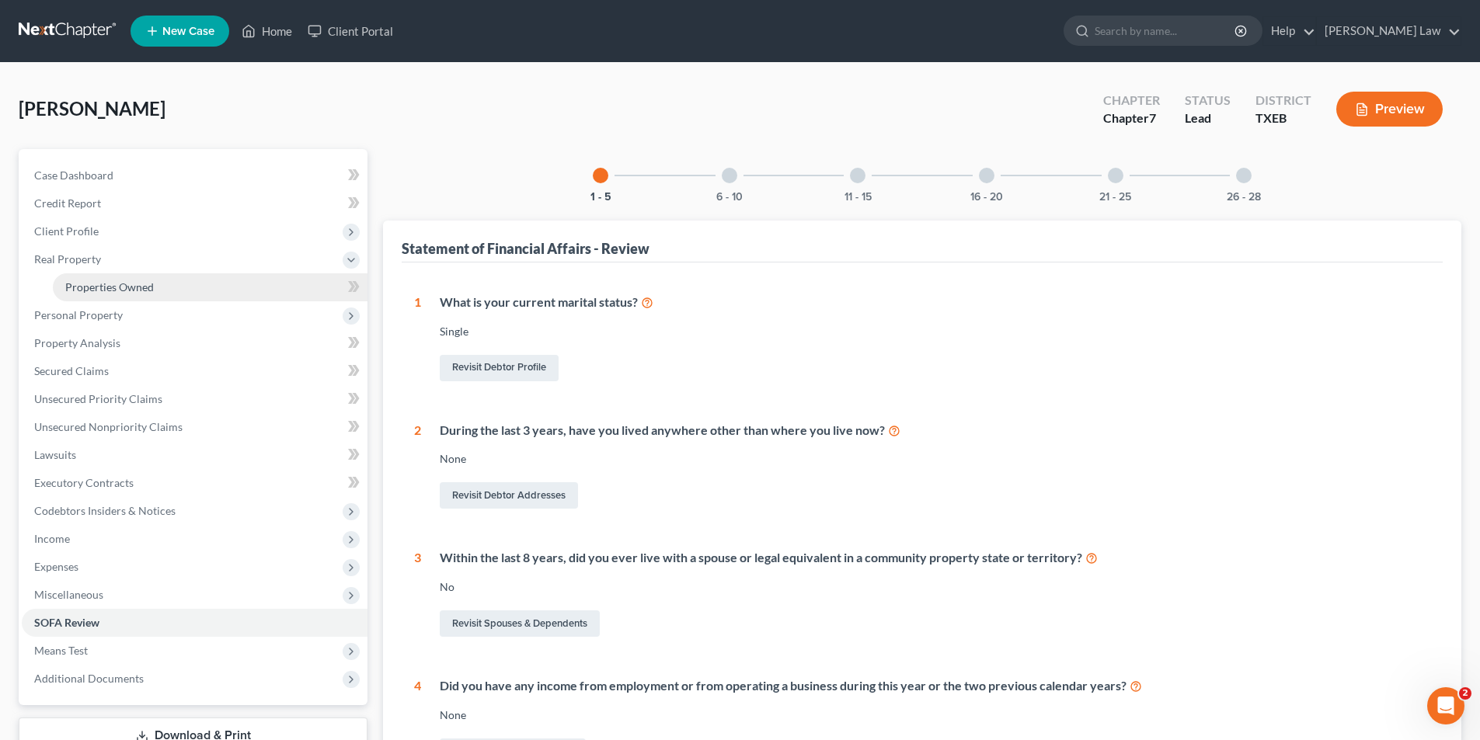
click at [136, 290] on span "Properties Owned" at bounding box center [109, 286] width 89 height 13
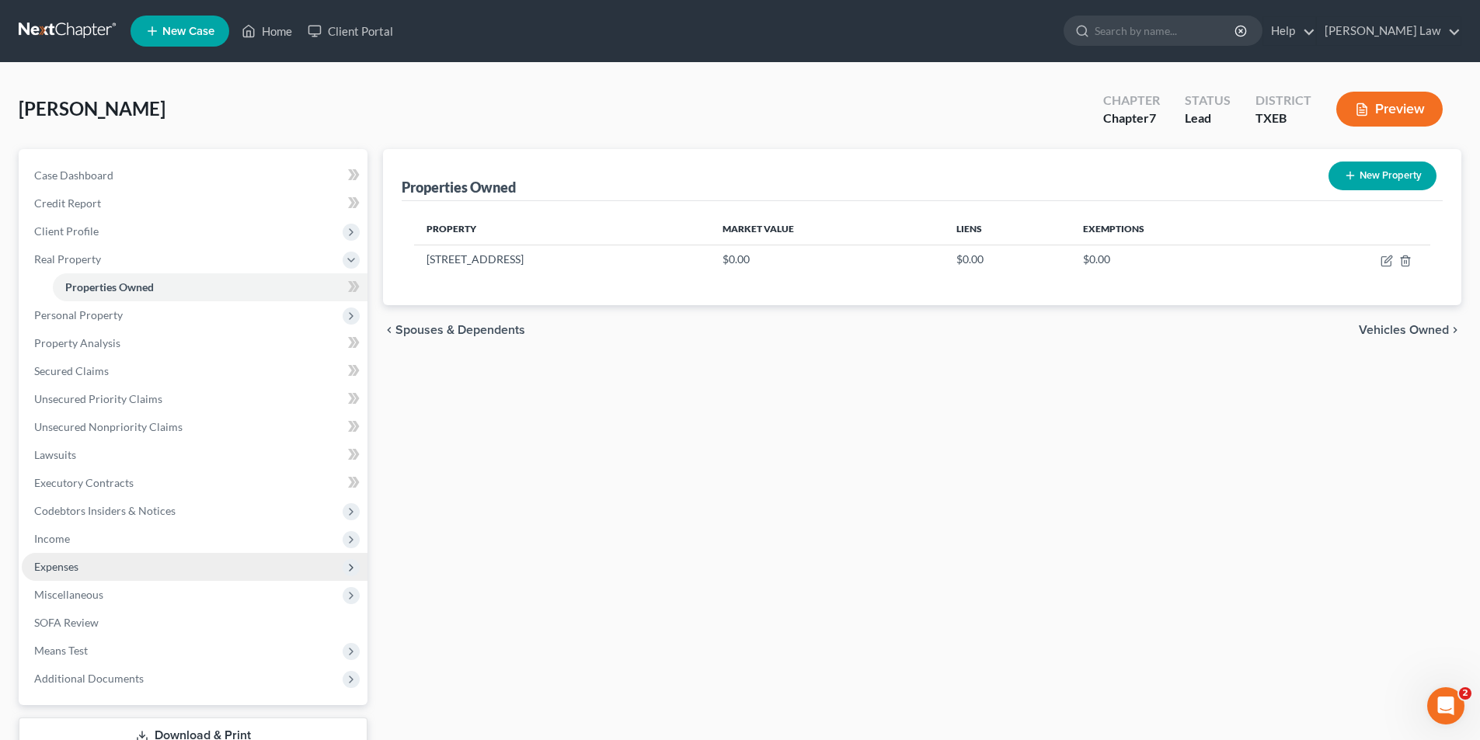
click at [76, 573] on span "Expenses" at bounding box center [56, 566] width 44 height 13
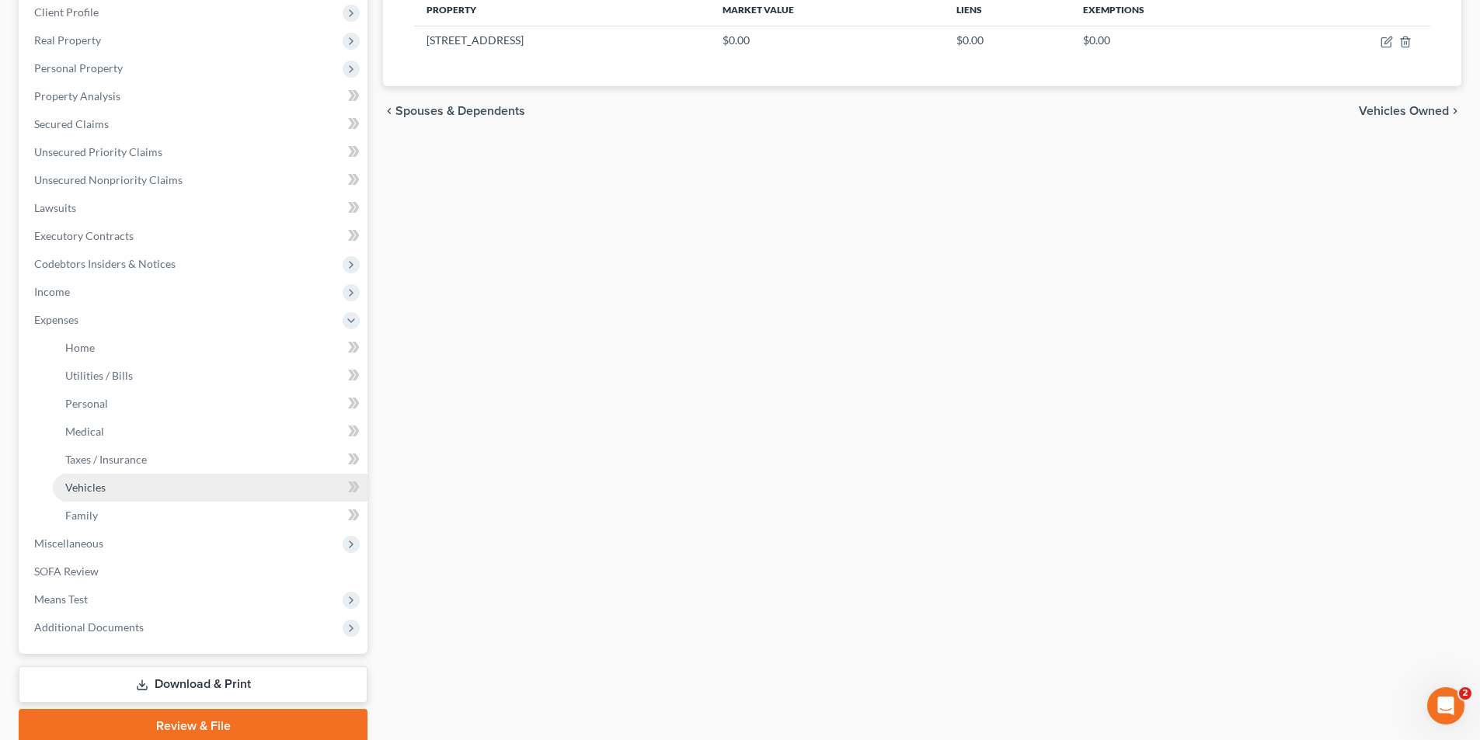
scroll to position [126, 0]
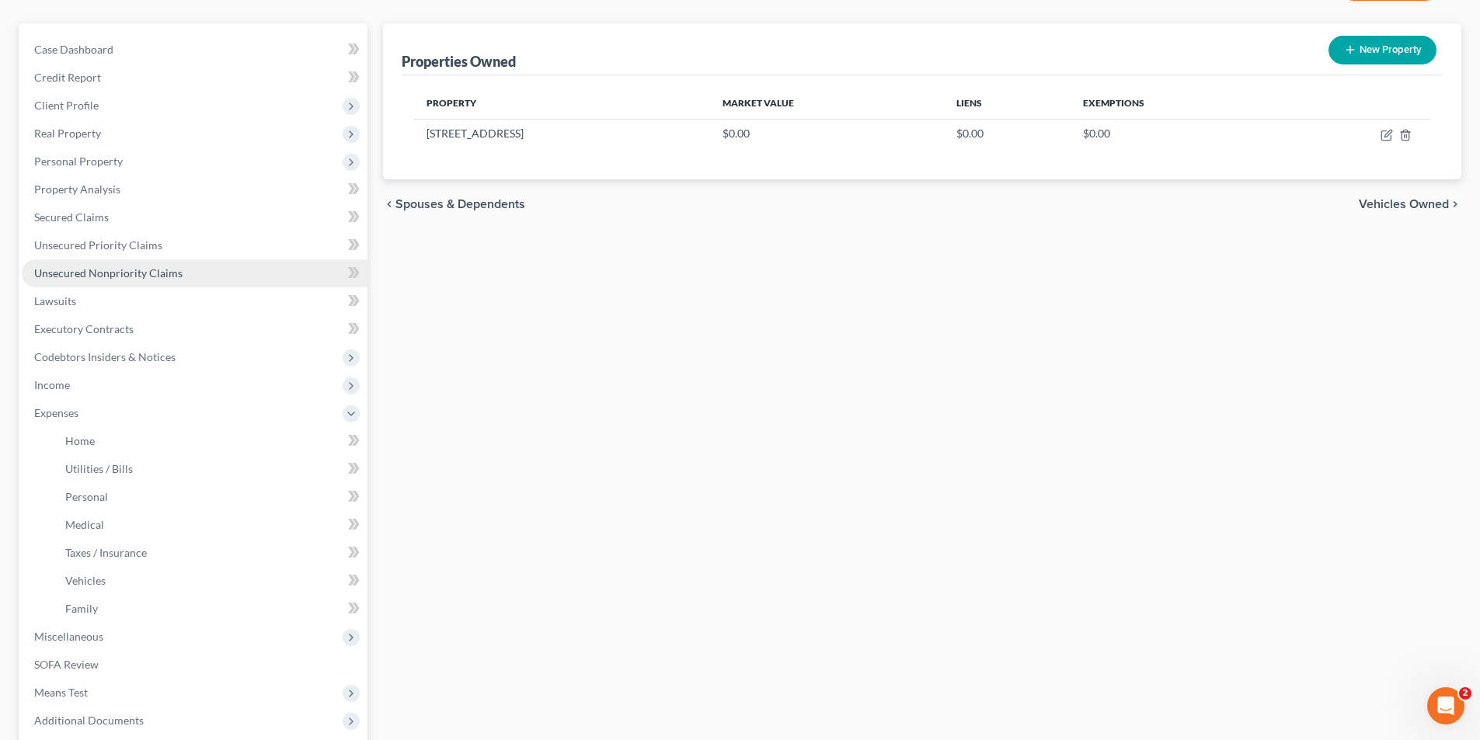
click at [69, 275] on span "Unsecured Nonpriority Claims" at bounding box center [108, 272] width 148 height 13
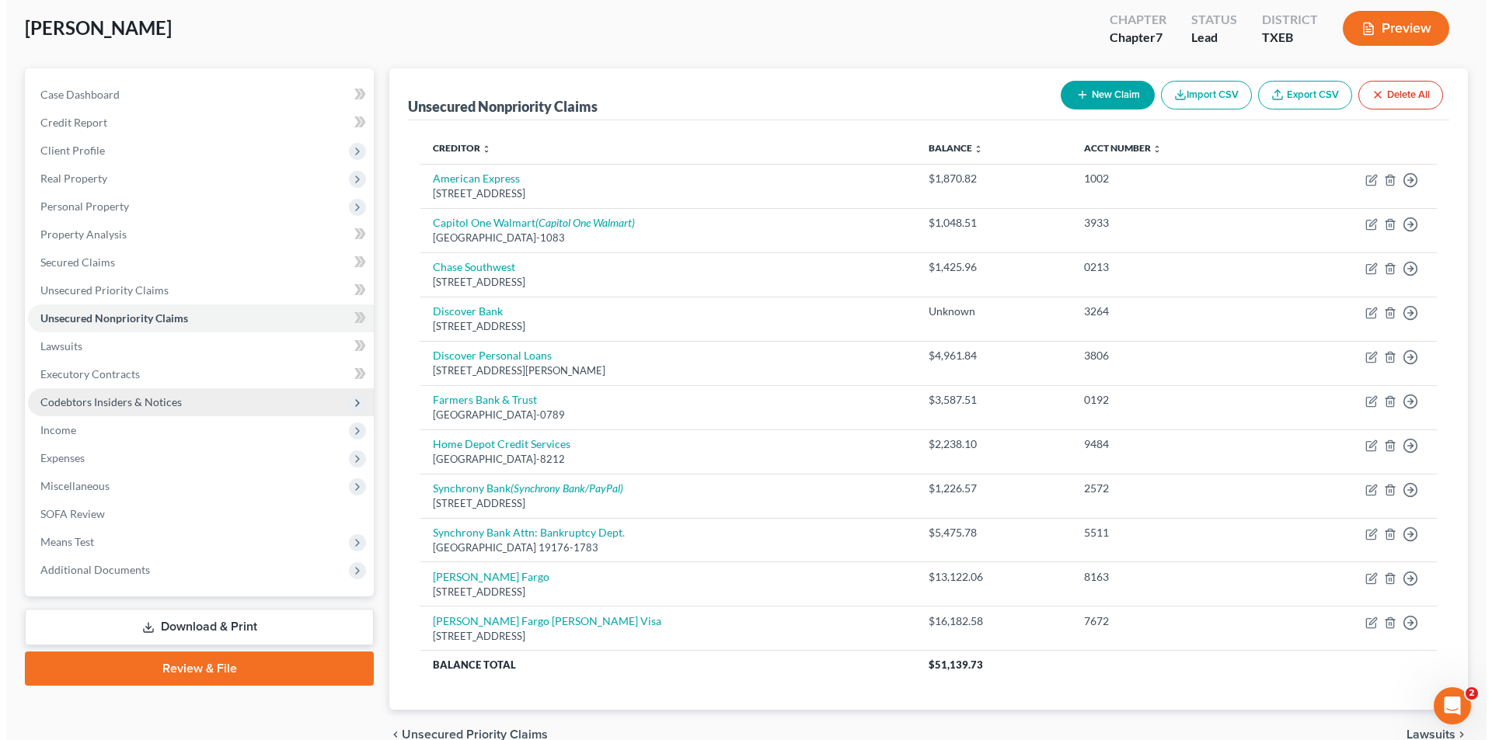
scroll to position [159, 0]
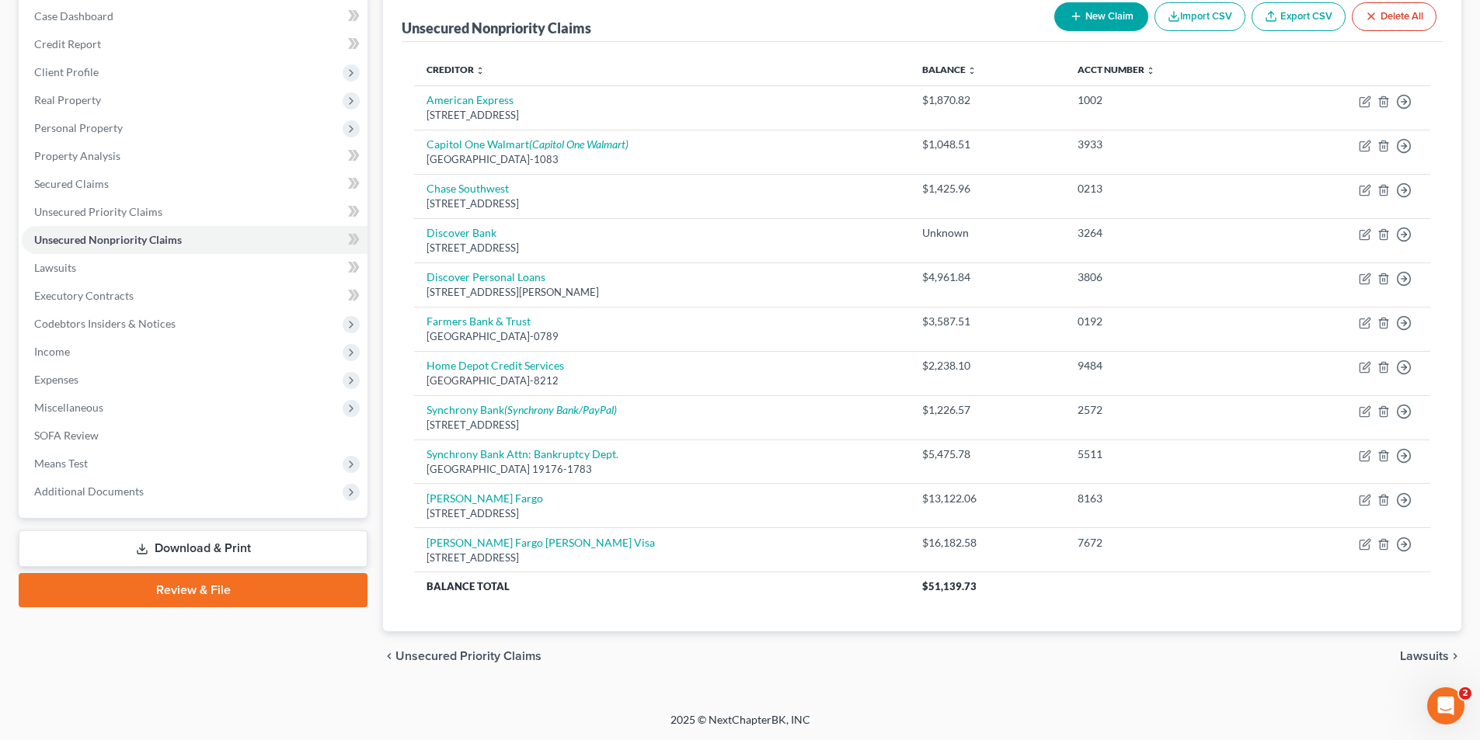
click at [1088, 23] on button "New Claim" at bounding box center [1101, 16] width 94 height 29
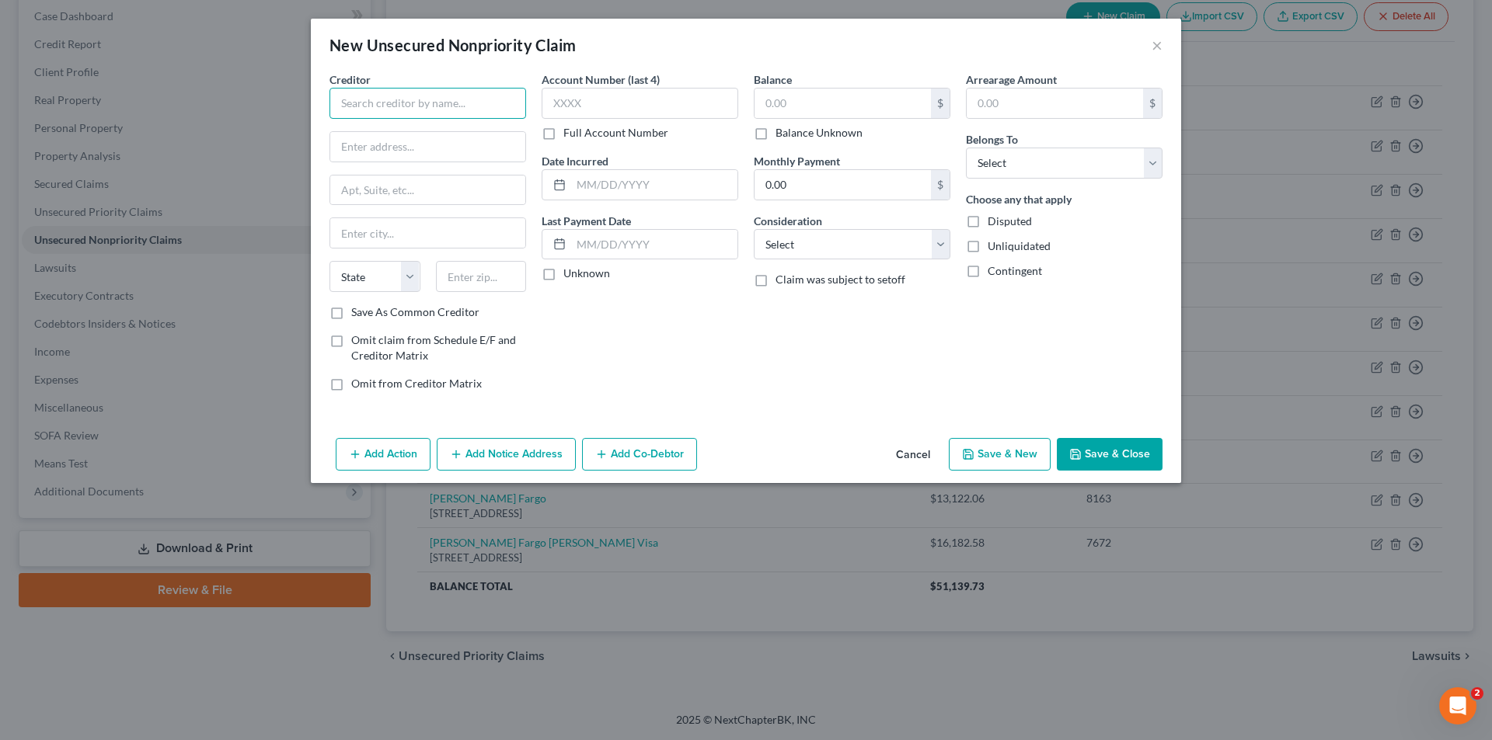
click at [416, 111] on input "text" at bounding box center [427, 103] width 197 height 31
type input "C"
type input "Capio Partners"
type input "2"
type input "PO Box"
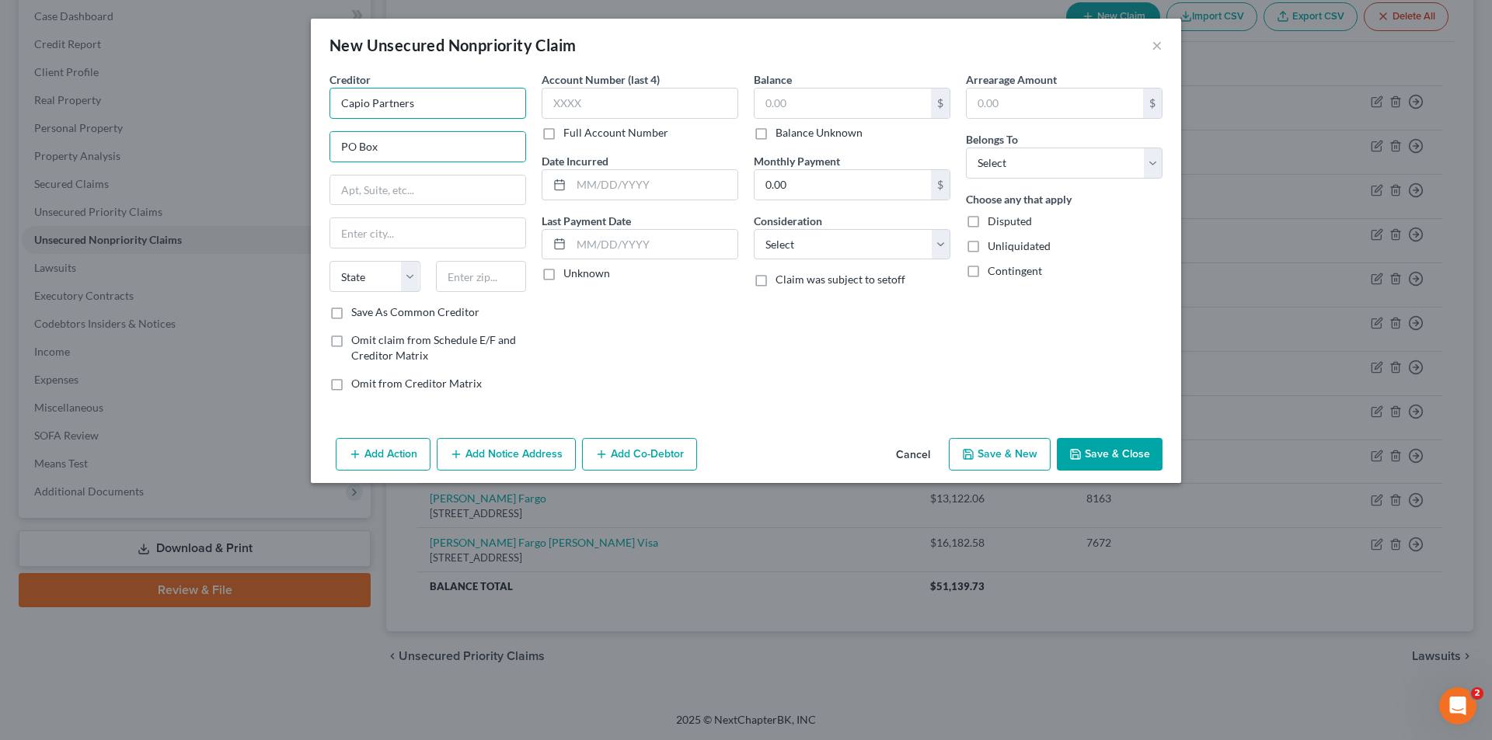
click at [416, 111] on input "Capio Partners" at bounding box center [427, 103] width 197 height 31
type input "Capio Partners"
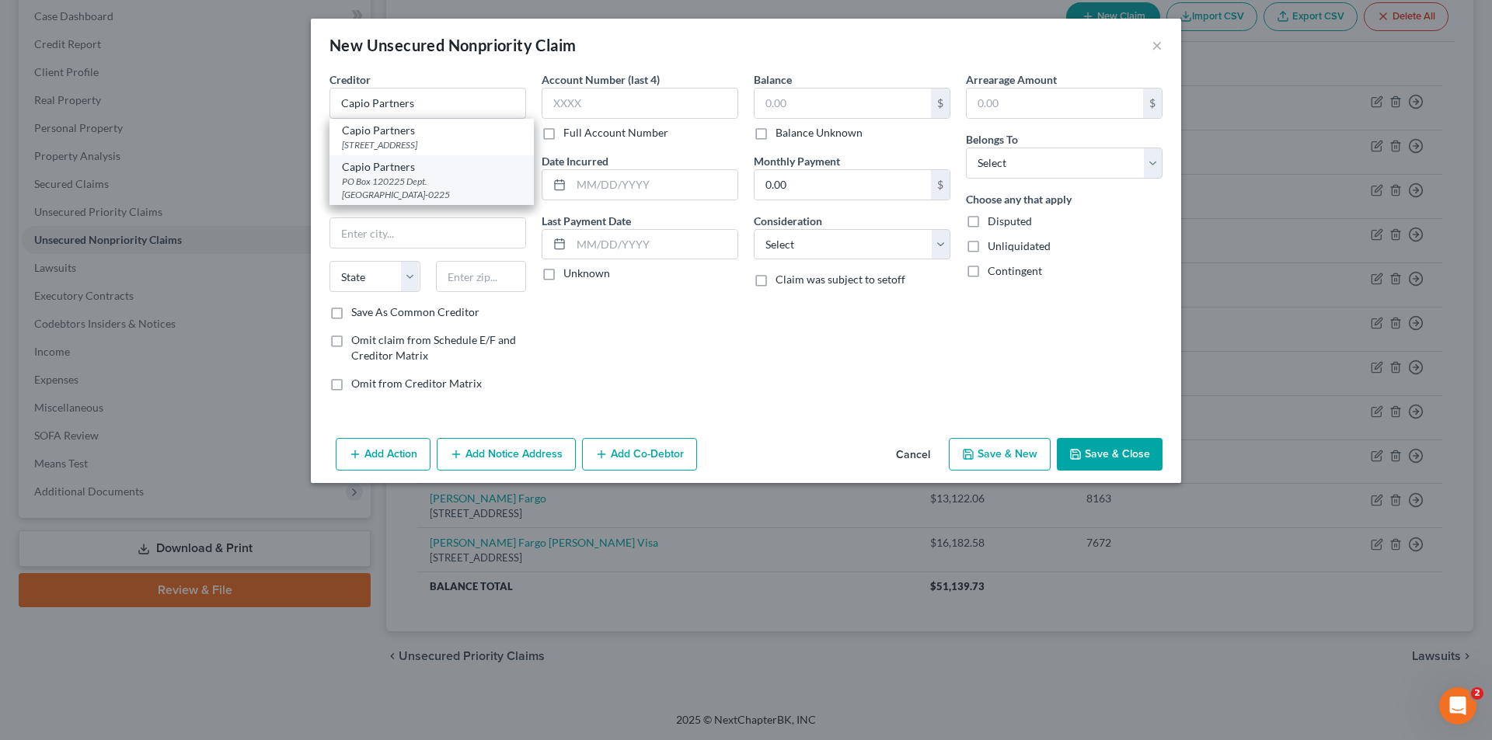
click at [420, 201] on div "PO Box 120225 Dept. [GEOGRAPHIC_DATA]-0225" at bounding box center [431, 188] width 179 height 26
type input "PO Box 120225"
type input "Dept. 0225"
type input "[GEOGRAPHIC_DATA]"
select select "45"
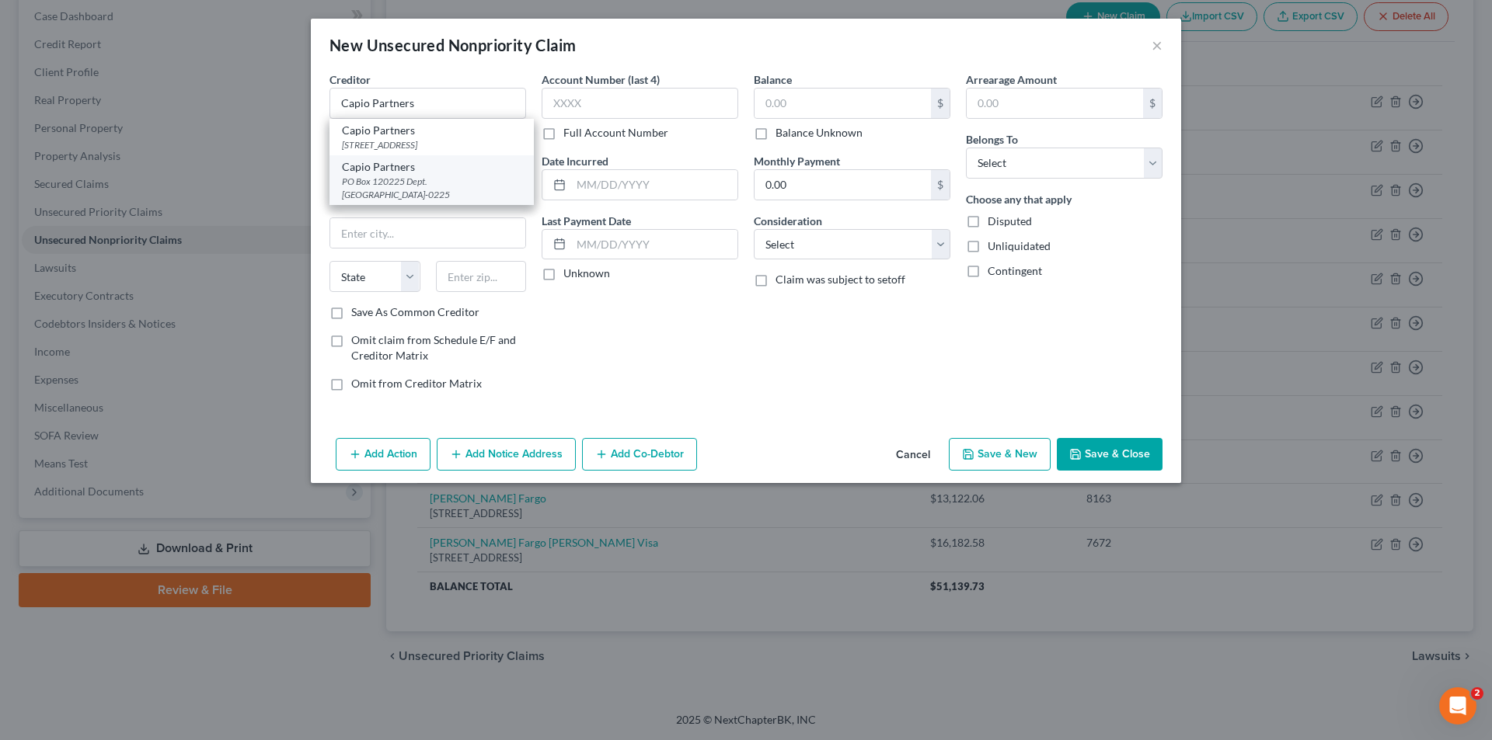
type input "75312-0225"
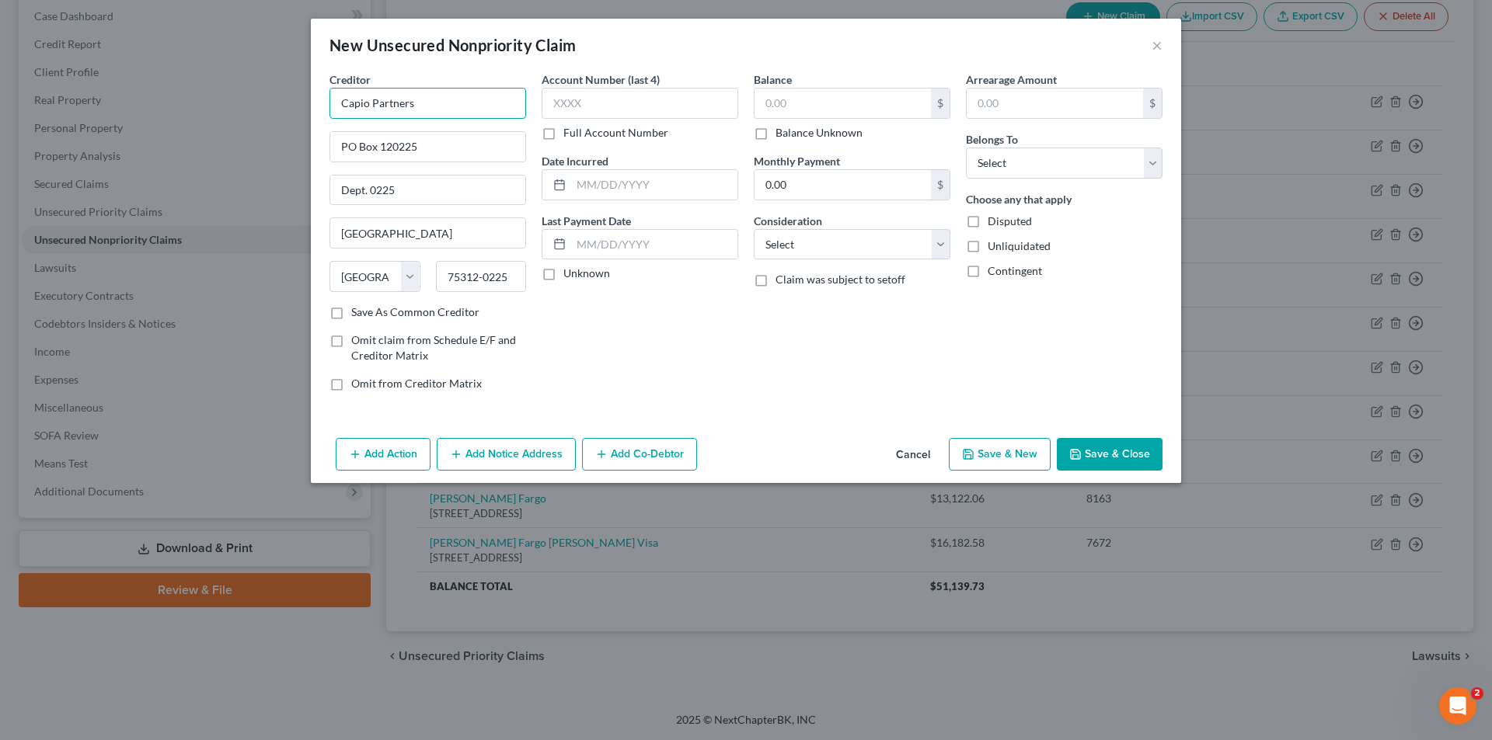
click at [453, 102] on input "Capio Partners" at bounding box center [427, 103] width 197 height 31
type input "Capio Partners LLC"
click at [351, 310] on label "Save As Common Creditor" at bounding box center [415, 313] width 128 height 16
click at [357, 310] on input "Save As Common Creditor" at bounding box center [362, 310] width 10 height 10
checkbox input "true"
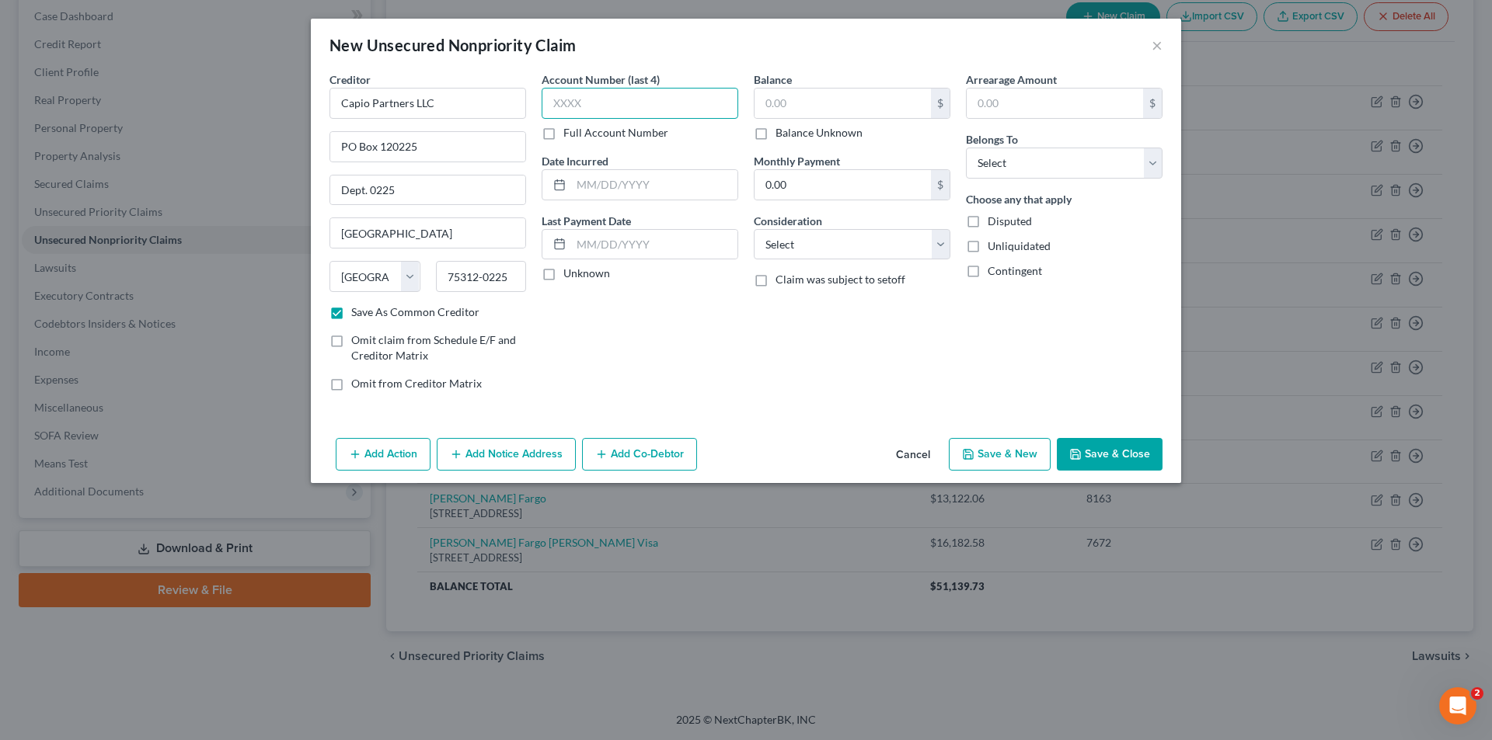
click at [635, 110] on input "text" at bounding box center [640, 103] width 197 height 31
type input "3860"
click at [569, 266] on input "Unknown" at bounding box center [574, 271] width 10 height 10
checkbox input "true"
type input "799.00"
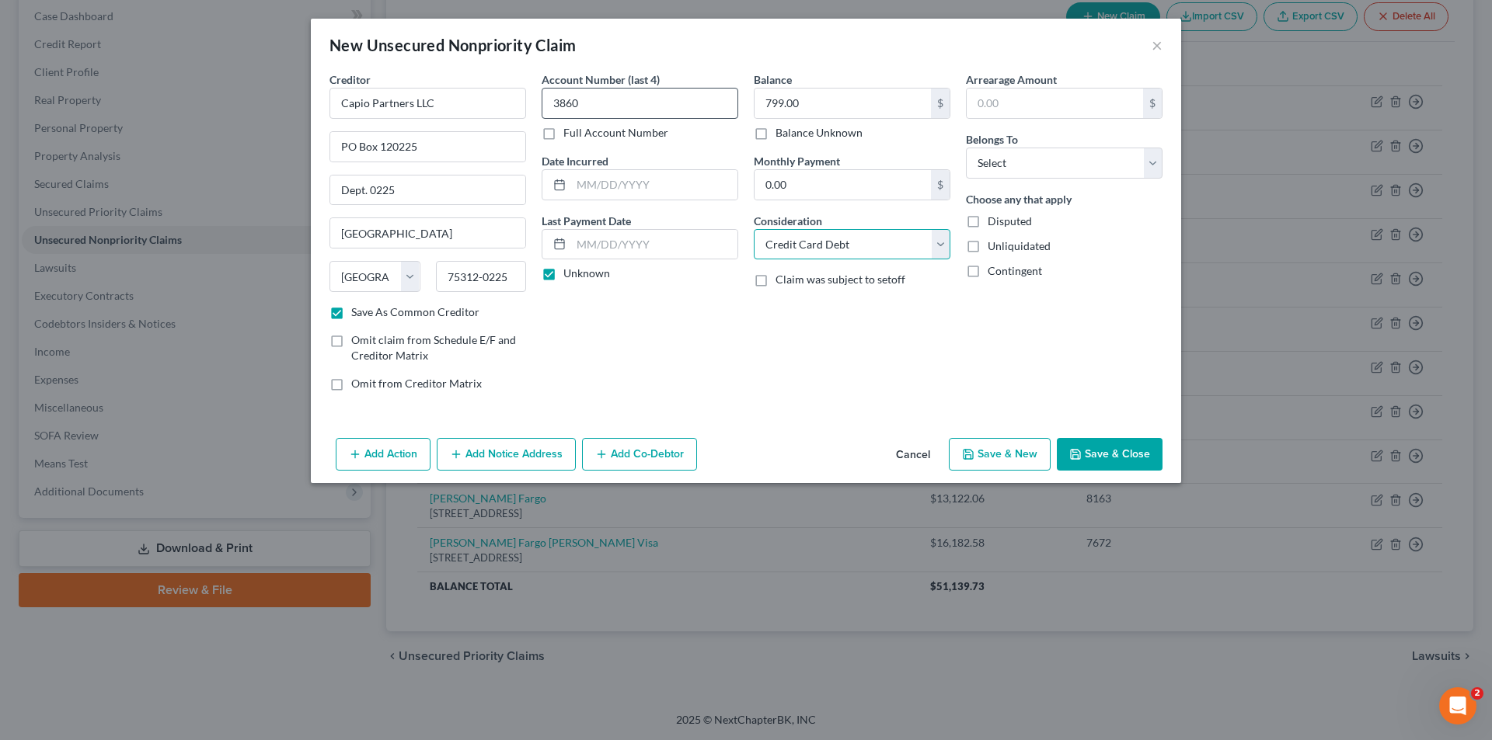
select select "1"
type input "799.00"
click at [1116, 162] on select "Select Debtor 1 Only Debtor 2 Only Debtor 1 And Debtor 2 Only At Least One Of T…" at bounding box center [1064, 163] width 197 height 31
select select "0"
click at [966, 148] on select "Select Debtor 1 Only Debtor 2 Only Debtor 1 And Debtor 2 Only At Least One Of T…" at bounding box center [1064, 163] width 197 height 31
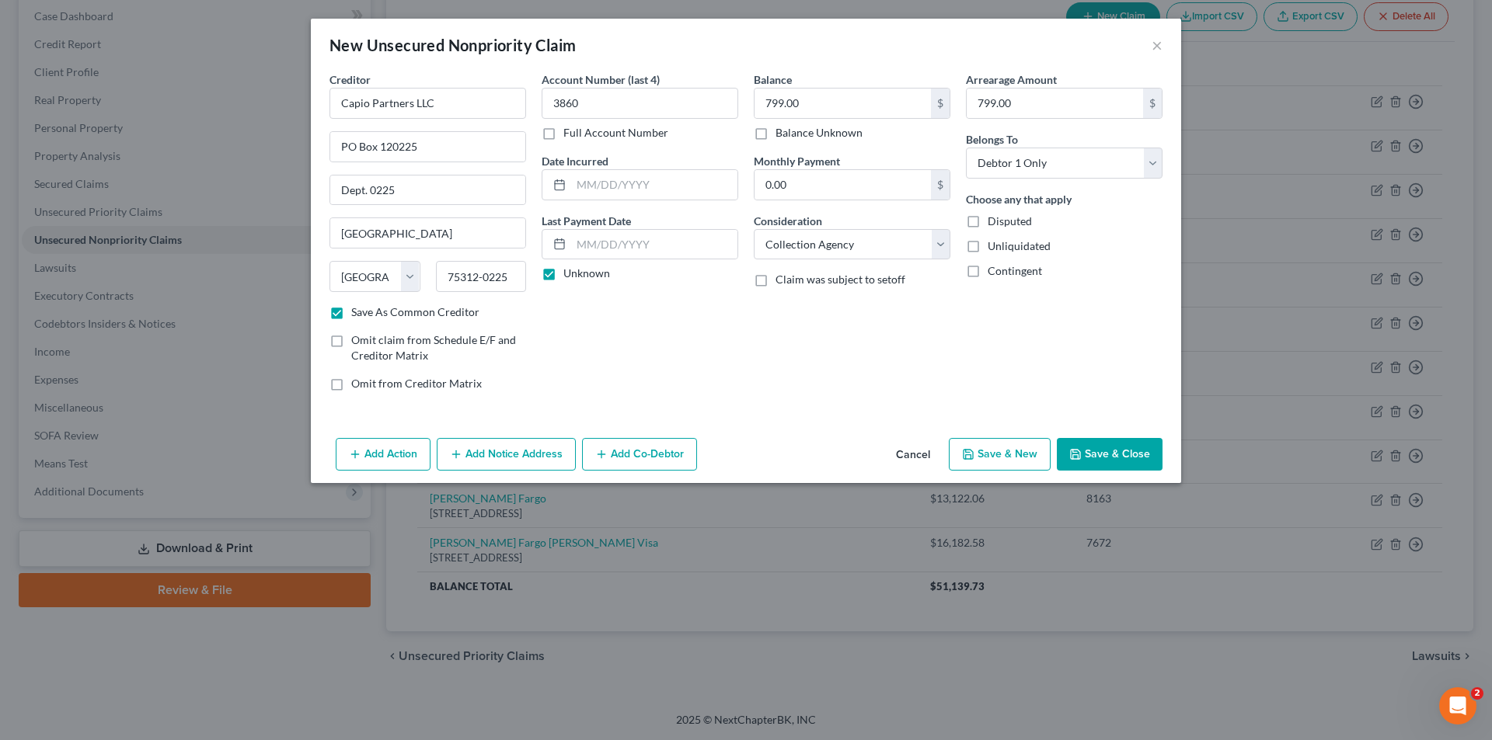
click at [529, 452] on button "Add Notice Address" at bounding box center [506, 454] width 139 height 33
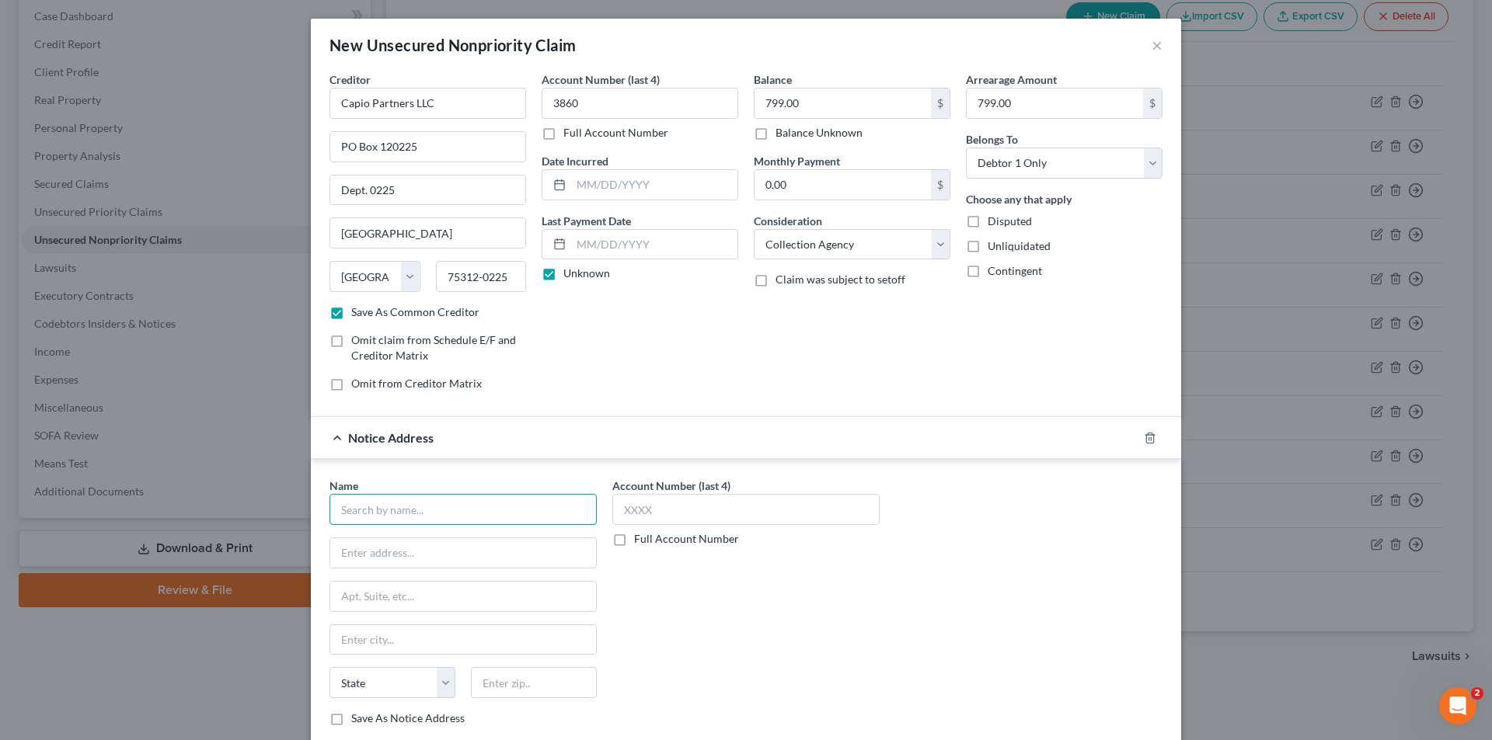
click at [371, 518] on input "text" at bounding box center [462, 509] width 267 height 31
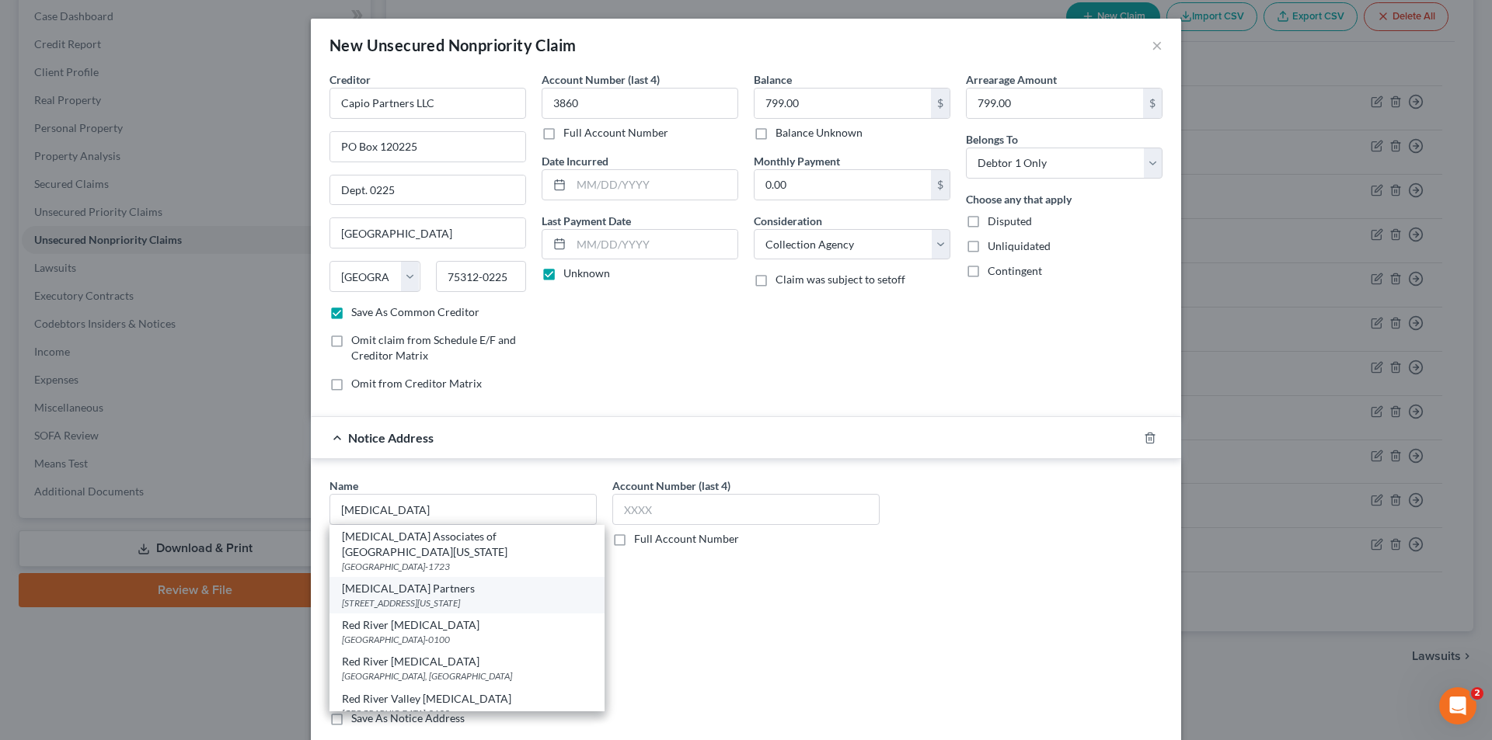
click at [391, 597] on div "[STREET_ADDRESS][US_STATE]" at bounding box center [467, 603] width 250 height 13
type input "[MEDICAL_DATA] Partners"
type input "[STREET_ADDRESS][US_STATE]"
type input "El Segundo"
select select "4"
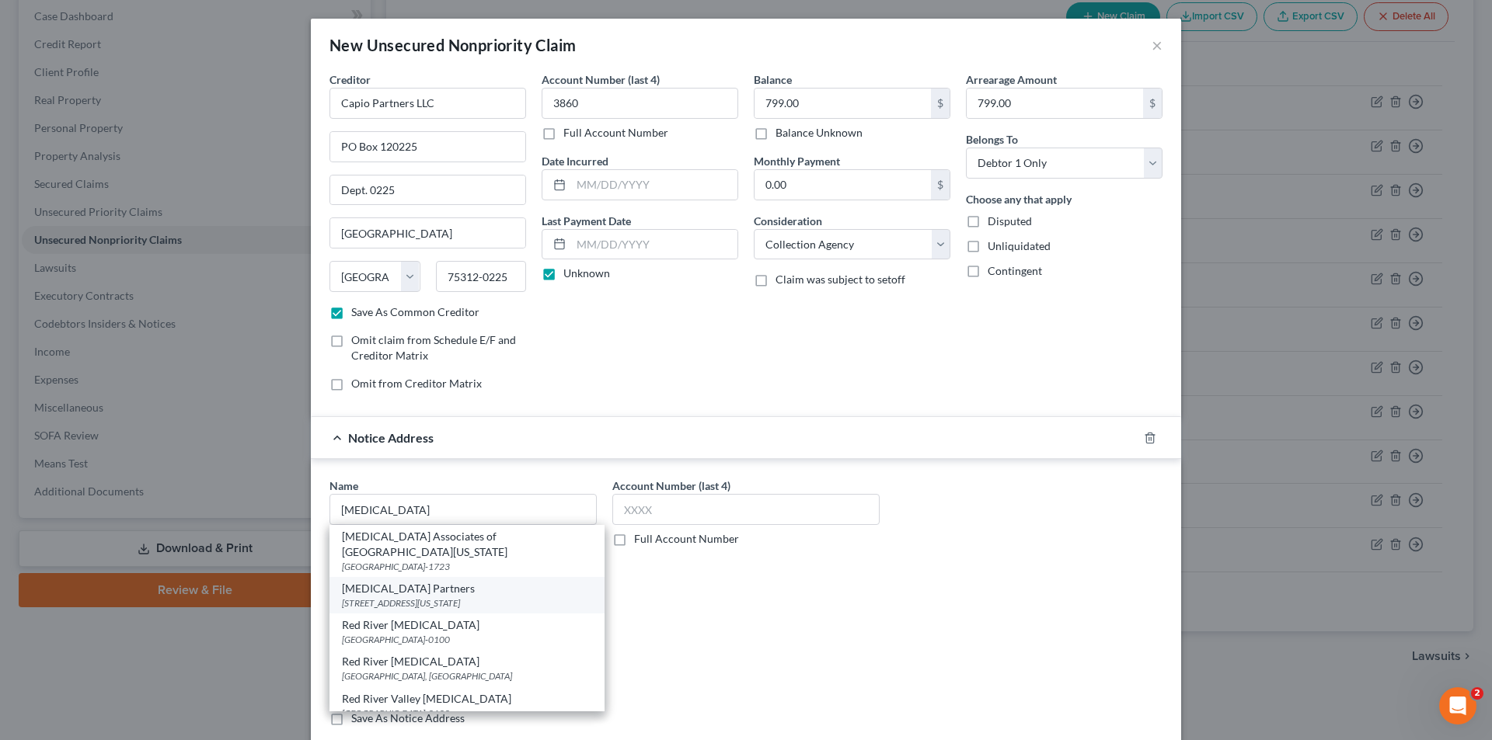
type input "90245"
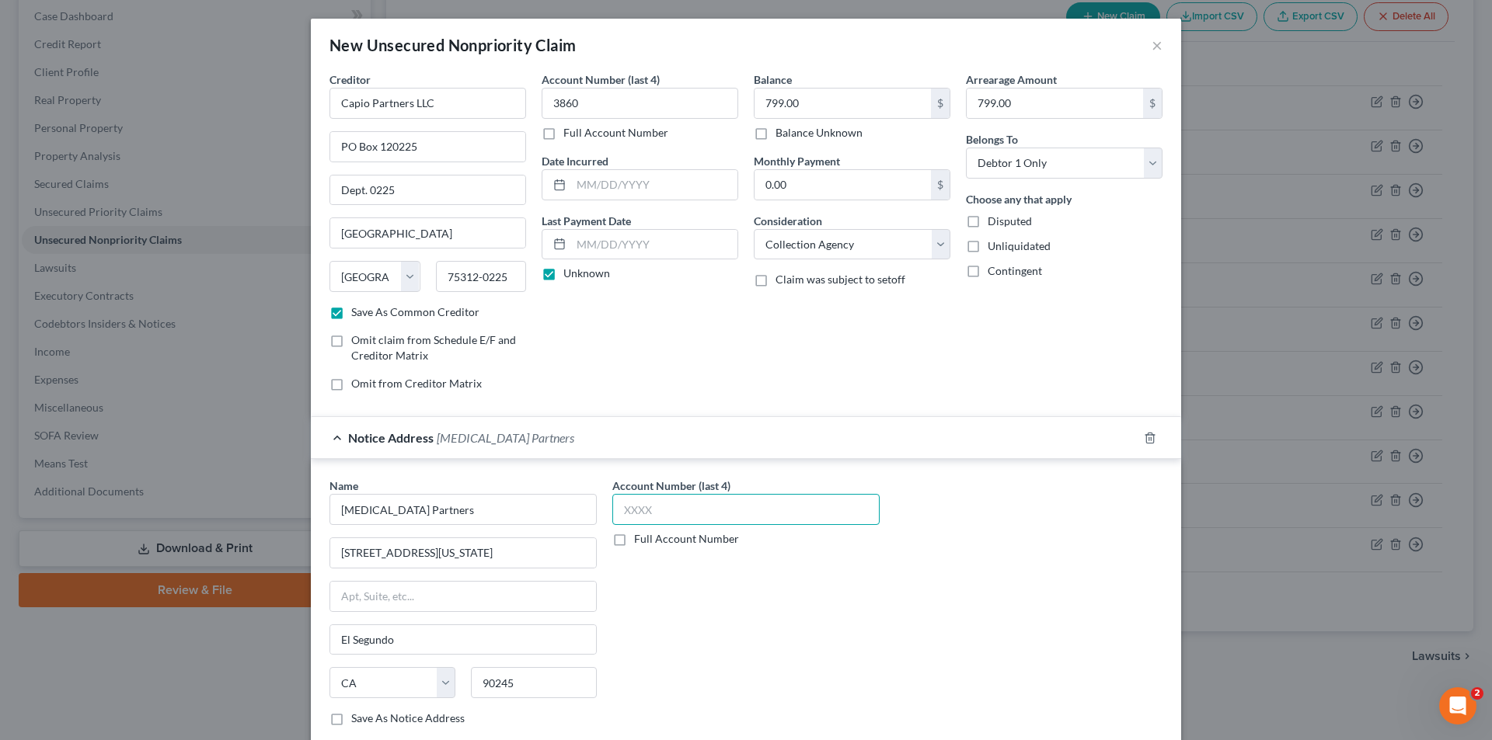
click at [671, 510] on input "text" at bounding box center [745, 509] width 267 height 31
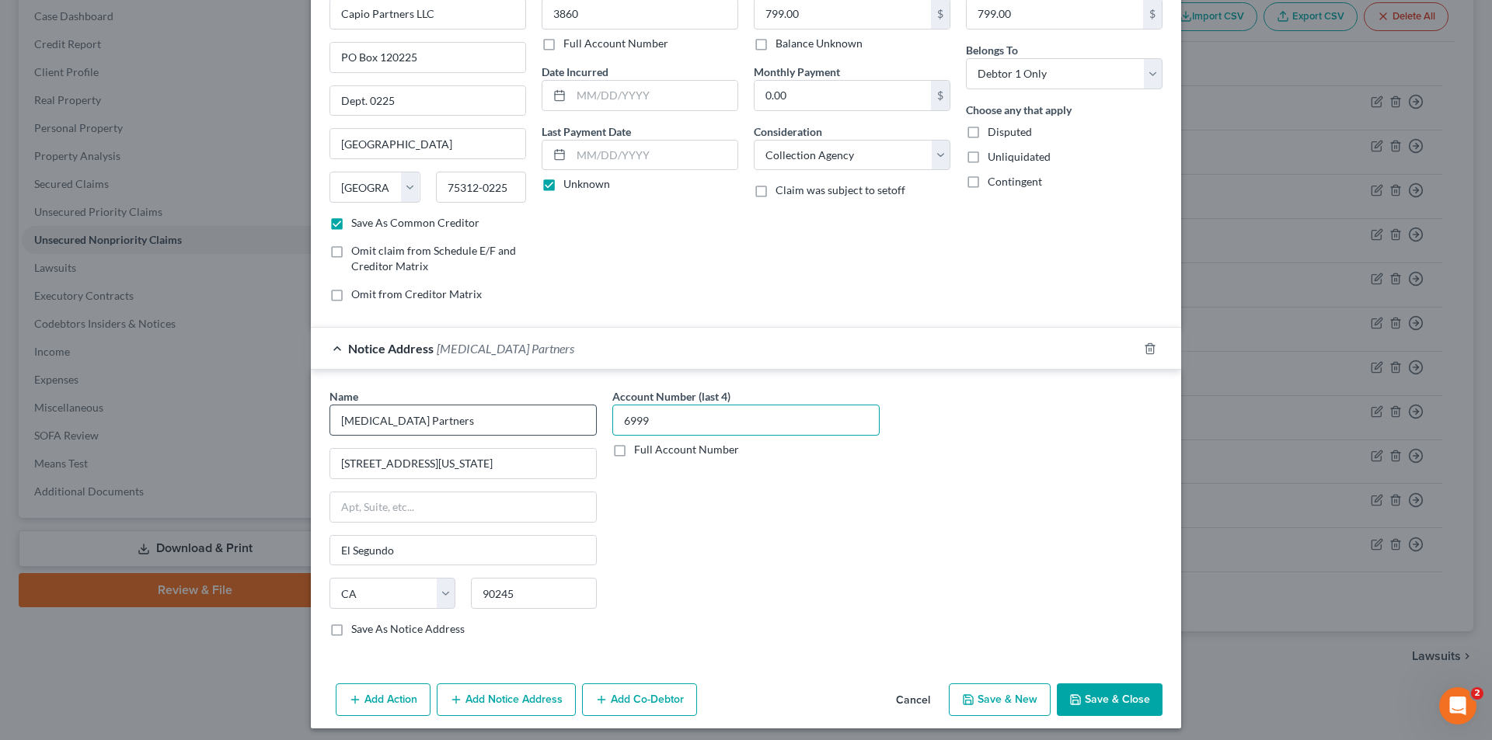
scroll to position [96, 0]
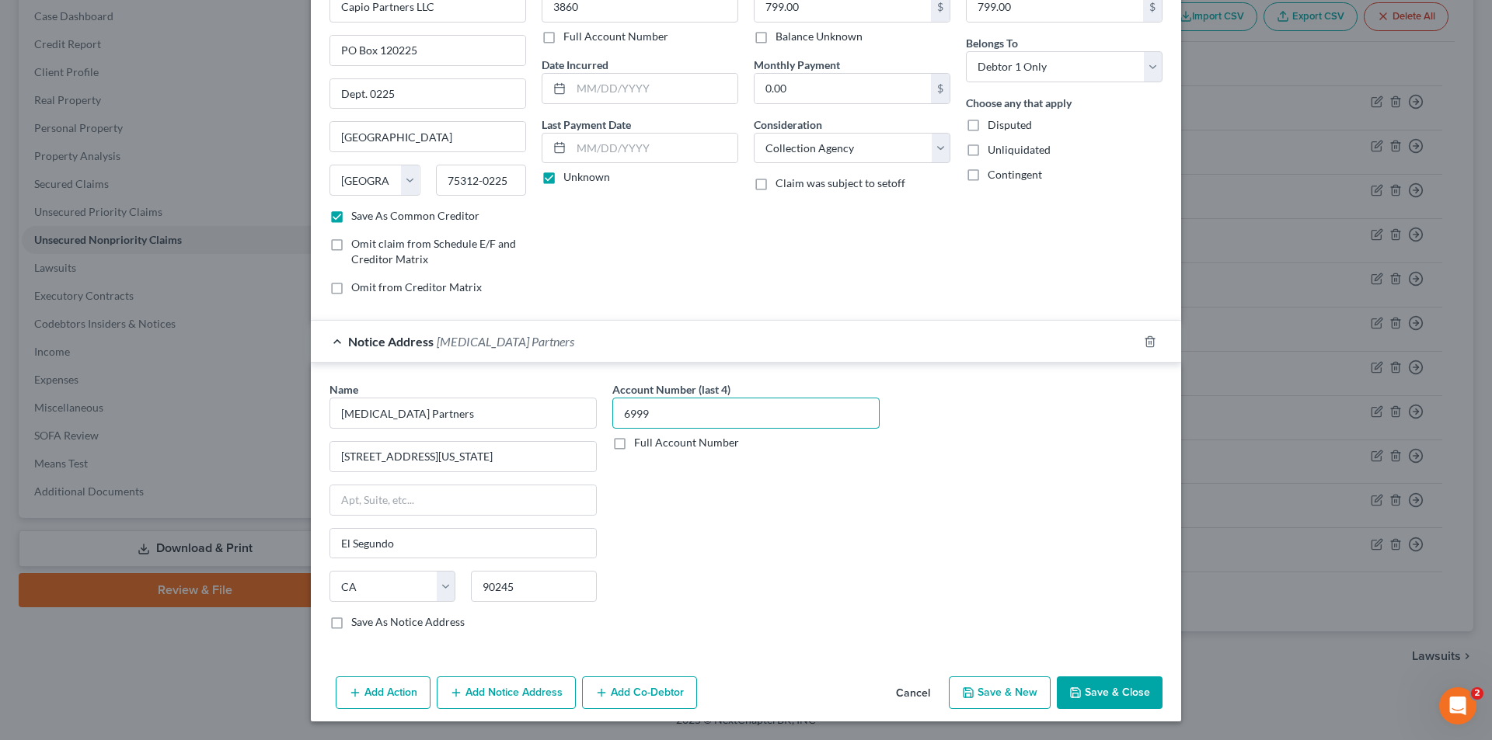
type input "6999"
click at [491, 690] on button "Add Notice Address" at bounding box center [506, 693] width 139 height 33
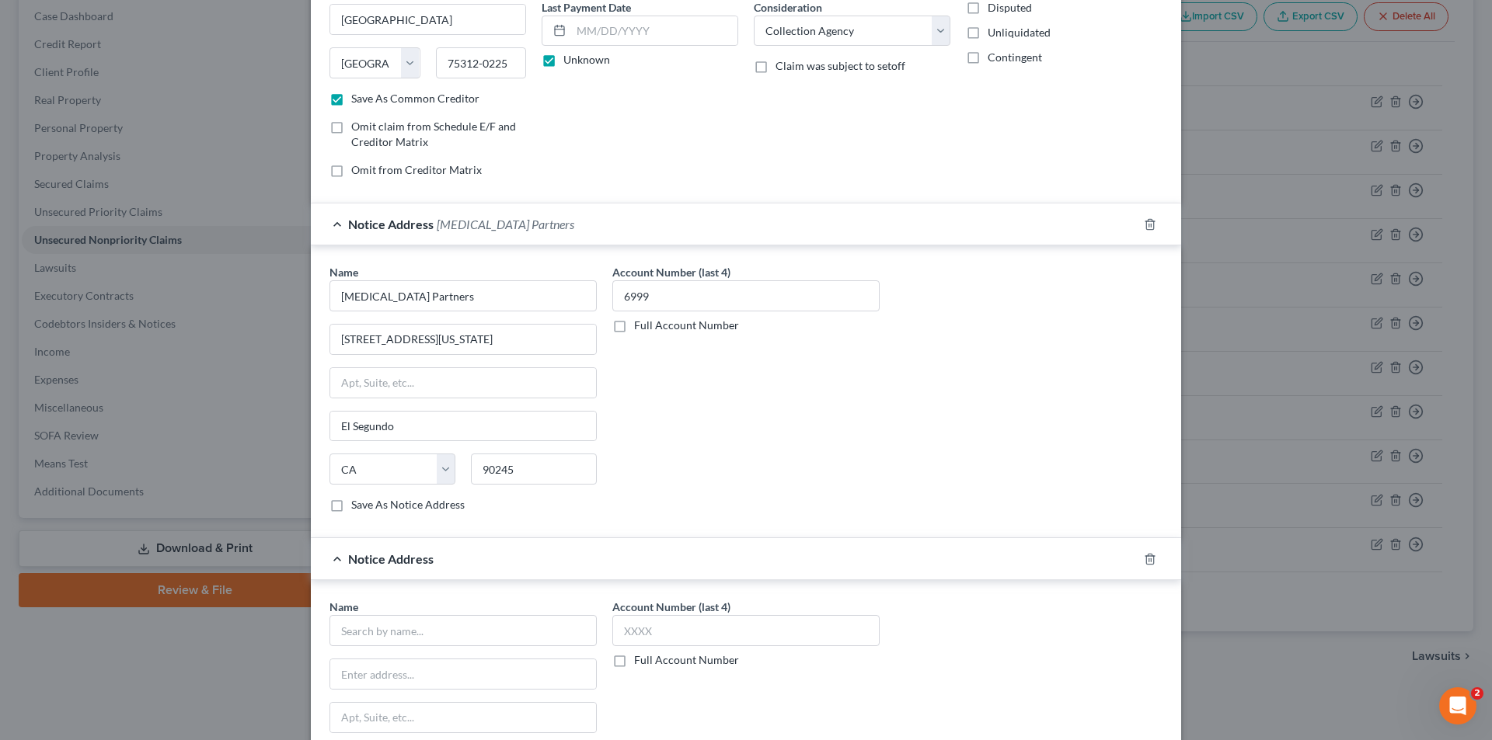
scroll to position [252, 0]
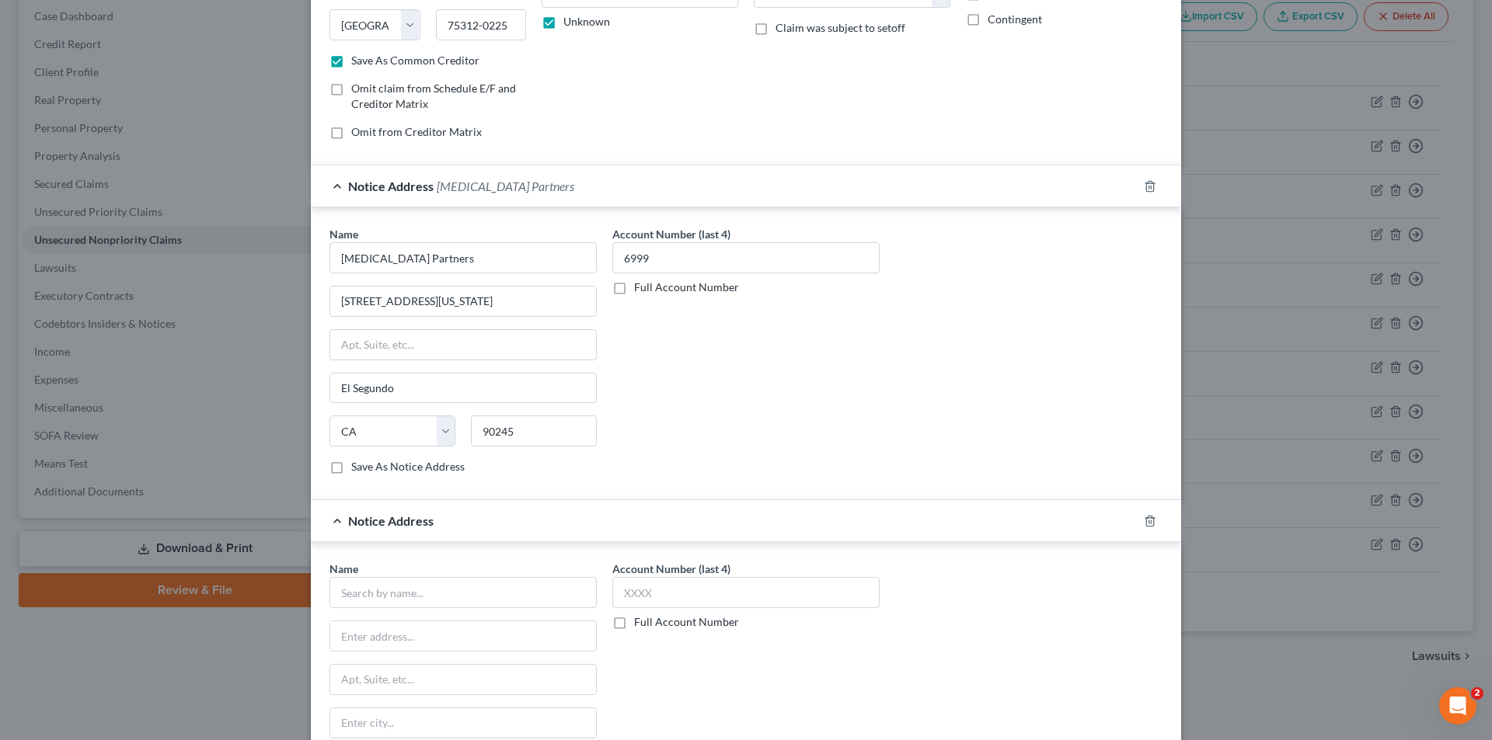
click at [381, 575] on div "Name *" at bounding box center [462, 584] width 267 height 47
click at [378, 587] on input "text" at bounding box center [462, 592] width 267 height 31
click at [385, 633] on div "[STREET_ADDRESS]" at bounding box center [423, 634] width 162 height 13
type input "CF Medical LLC"
type input "[STREET_ADDRESS]"
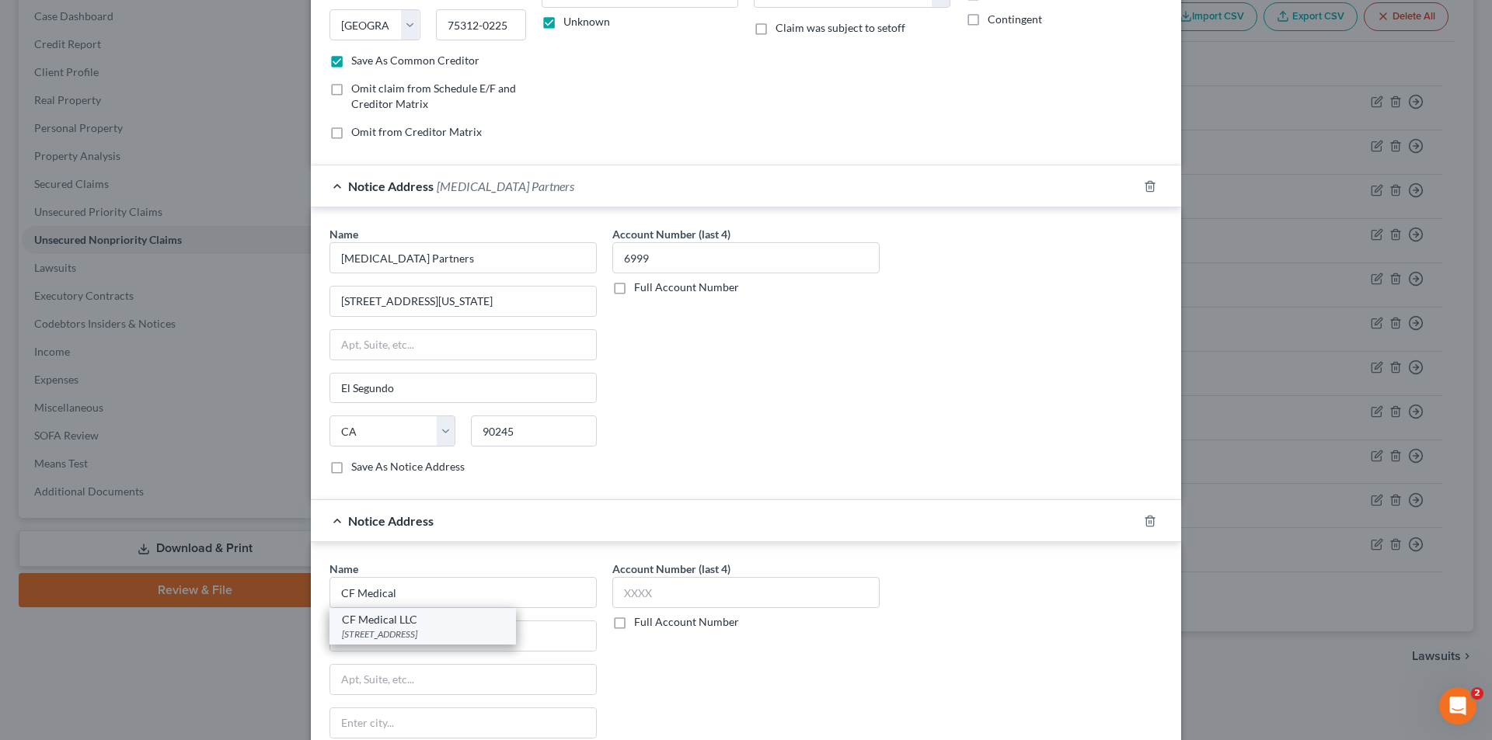
type input "Suite 201"
type input "Clermont"
select select "9"
type input "34711"
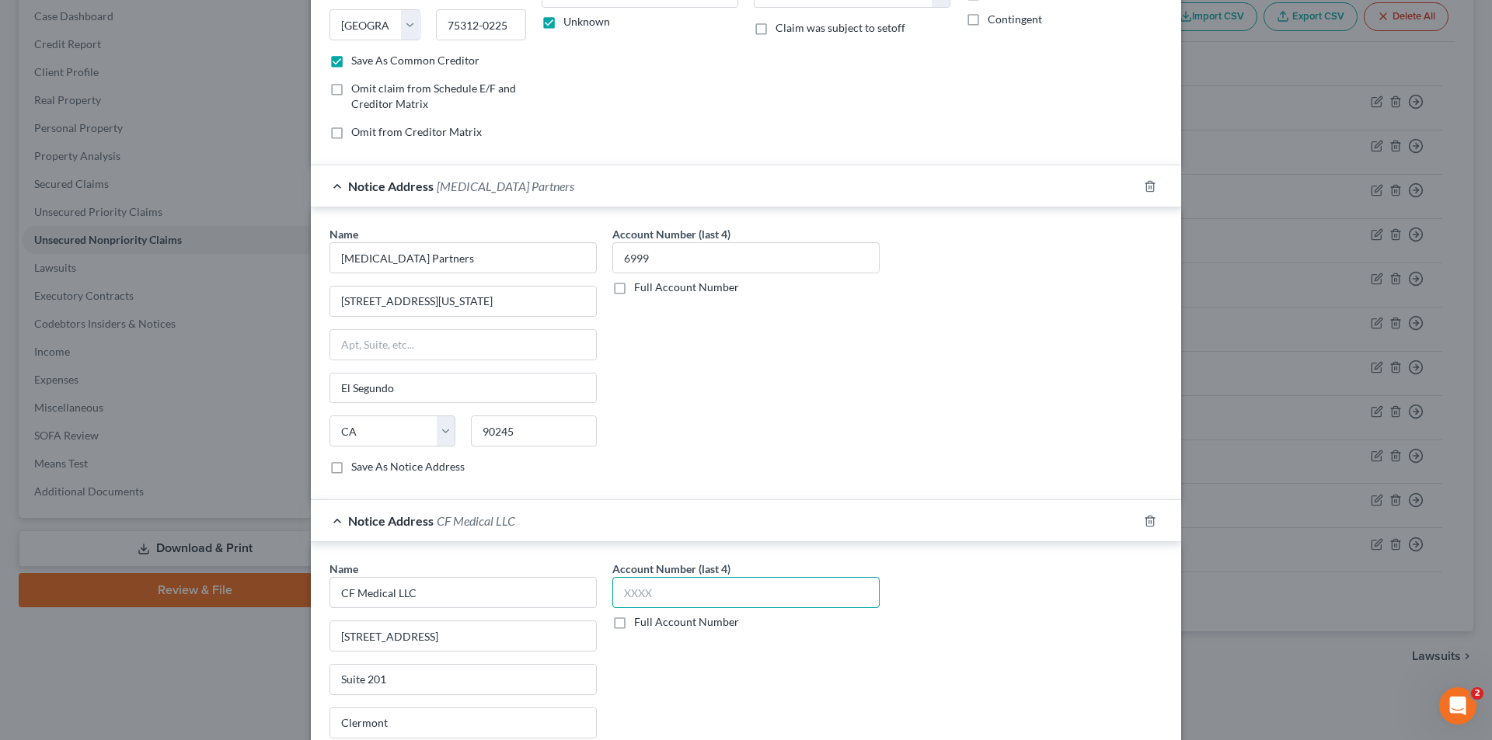
click at [697, 591] on input "text" at bounding box center [745, 592] width 267 height 31
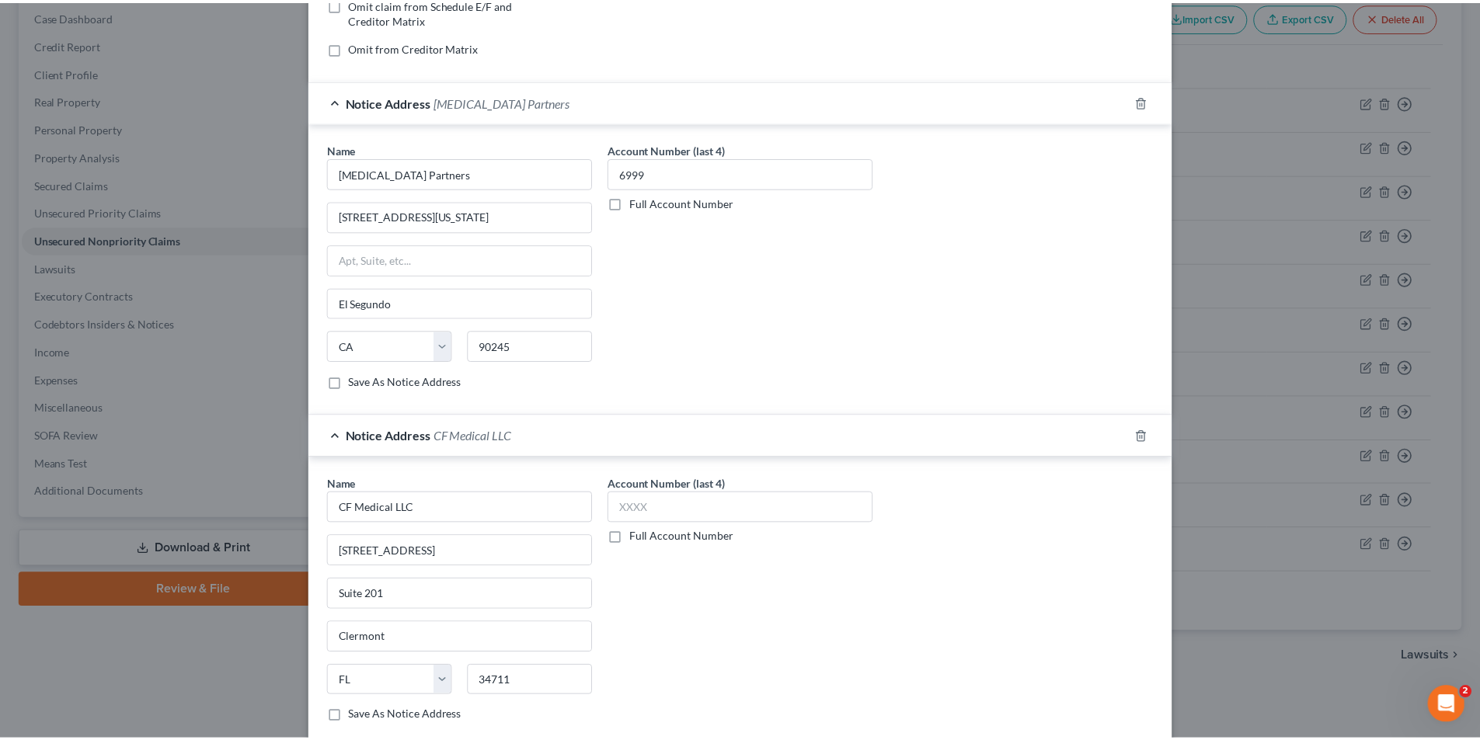
scroll to position [407, 0]
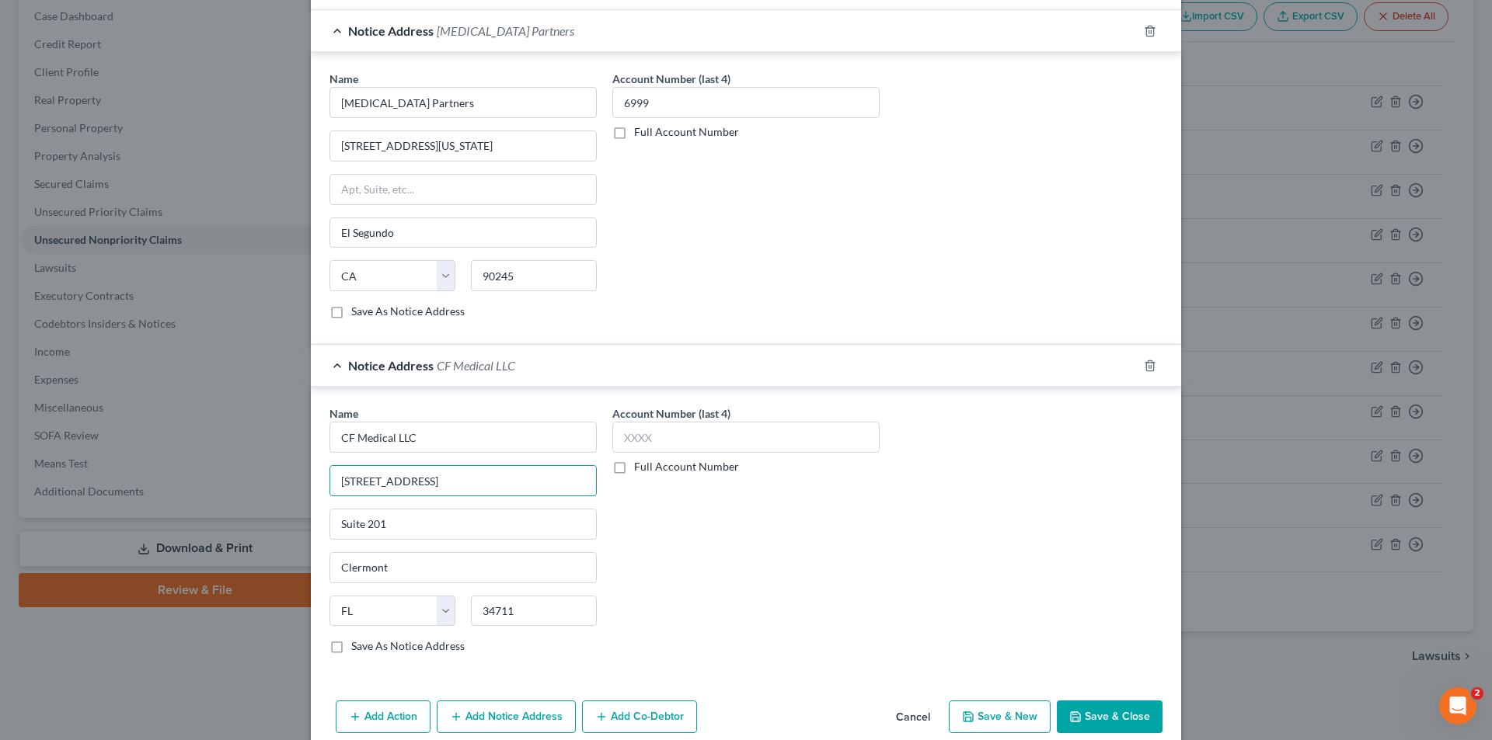
drag, startPoint x: 444, startPoint y: 489, endPoint x: 6, endPoint y: 511, distance: 438.7
click at [6, 511] on div "New Unsecured Nonpriority Claim × Creditor * Capio Partners LLC [GEOGRAPHIC_DAT…" at bounding box center [746, 370] width 1492 height 740
type input "[STREET_ADDRESS]"
type input "Danvers"
select select "22"
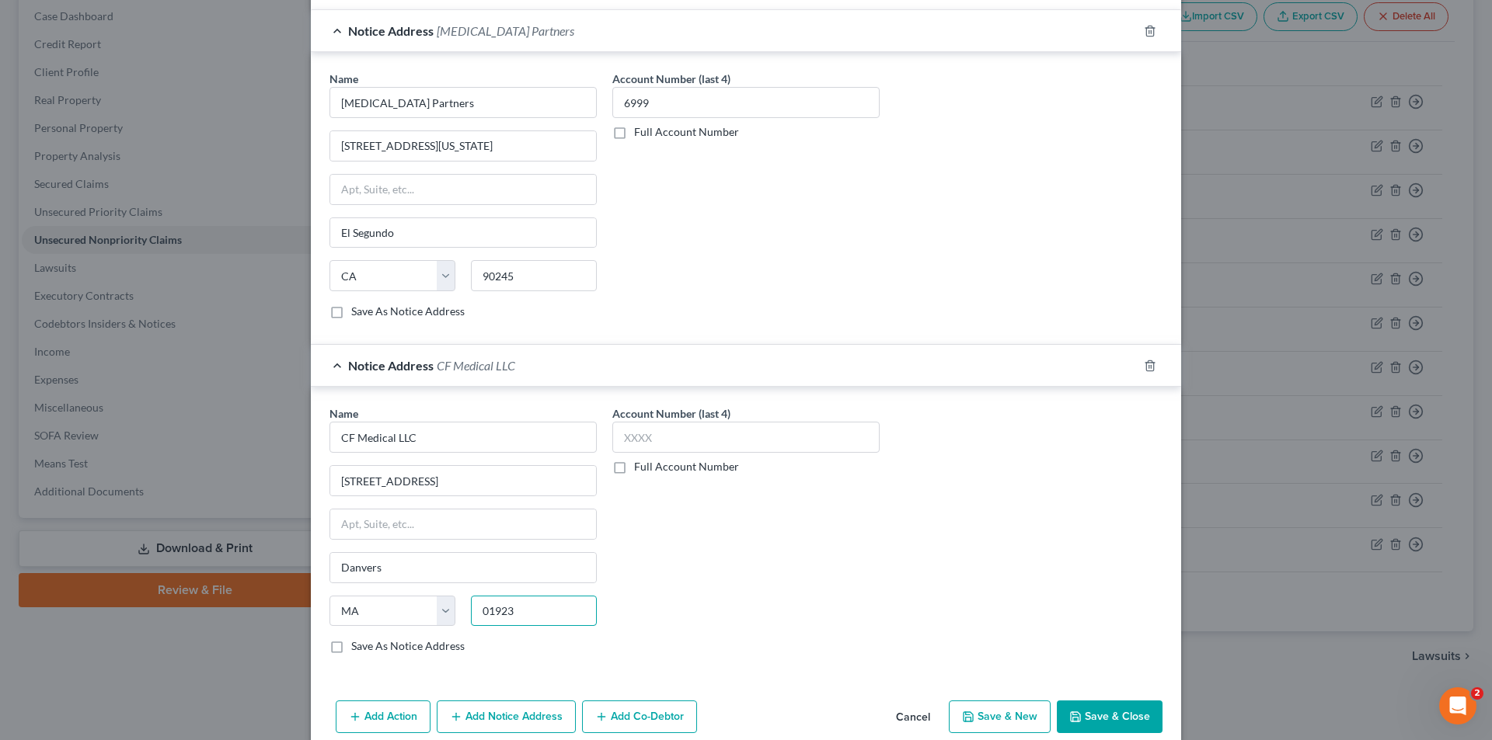
type input "01923"
click at [698, 421] on label "Account Number (last 4)" at bounding box center [671, 414] width 118 height 16
click at [695, 445] on input "text" at bounding box center [745, 437] width 267 height 31
type input "6999"
click at [1131, 720] on button "Save & Close" at bounding box center [1110, 717] width 106 height 33
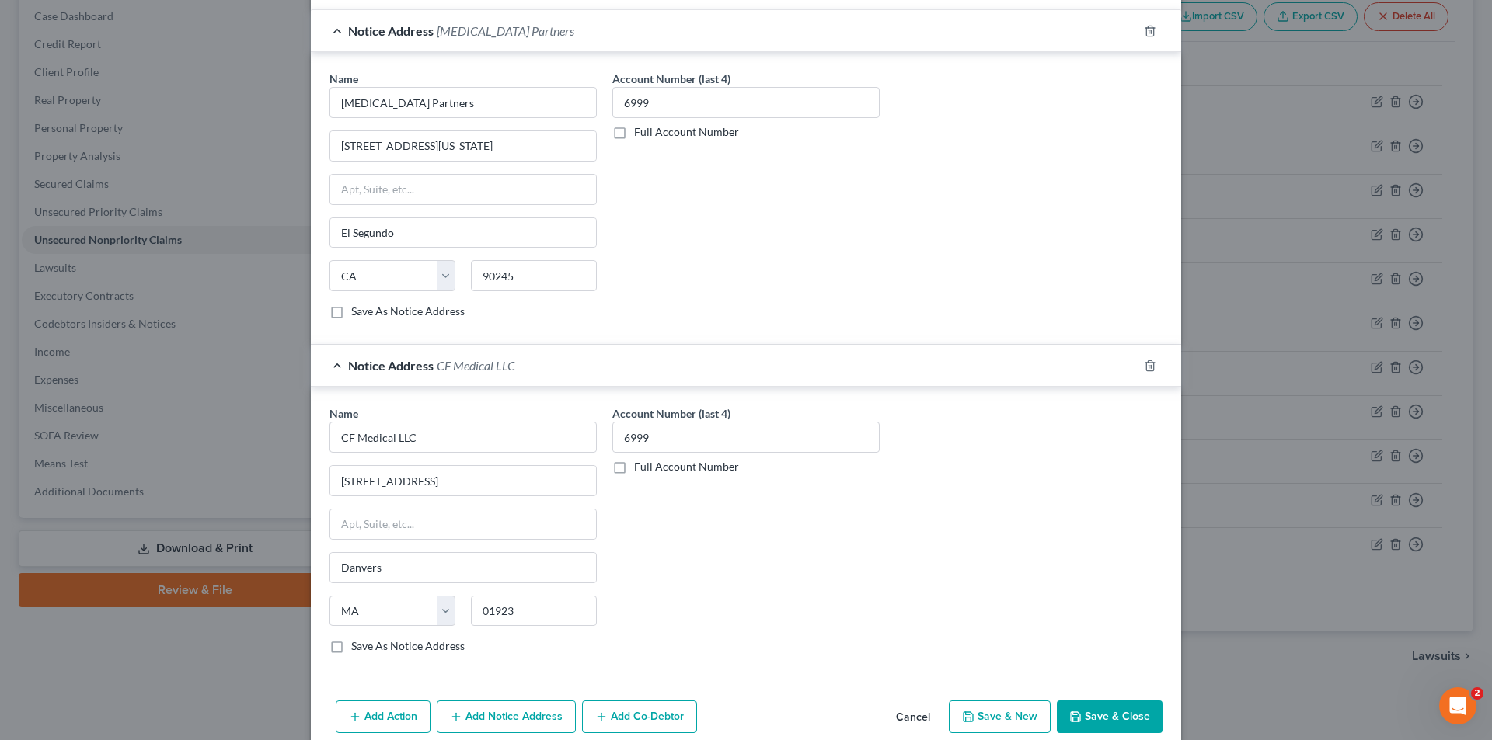
checkbox input "false"
